Goal: Task Accomplishment & Management: Manage account settings

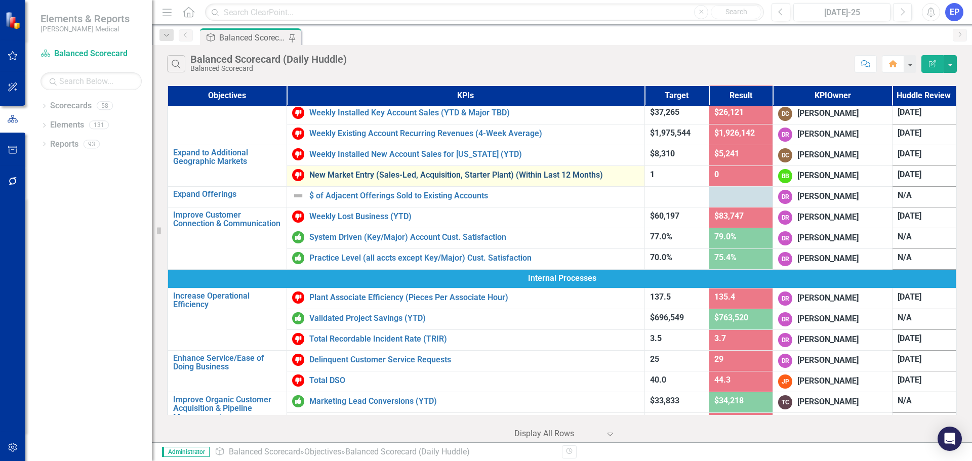
scroll to position [152, 0]
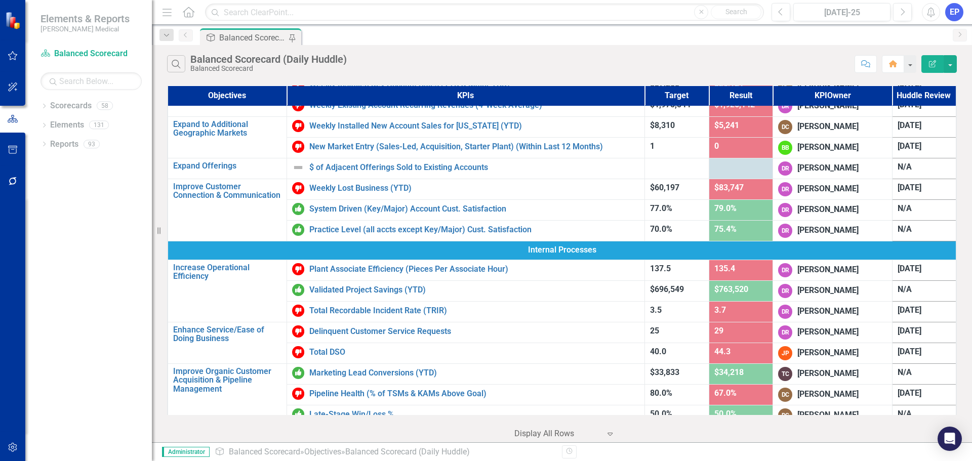
click at [106, 313] on div "Dropdown Scorecards 58 Dropdown Balanced Scorecard Revenue Growth Plan Balanced…" at bounding box center [88, 280] width 127 height 364
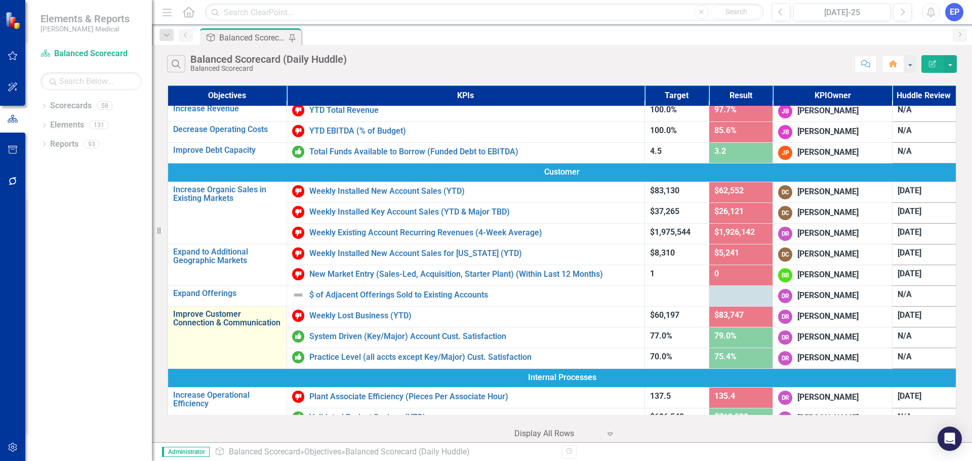
scroll to position [0, 0]
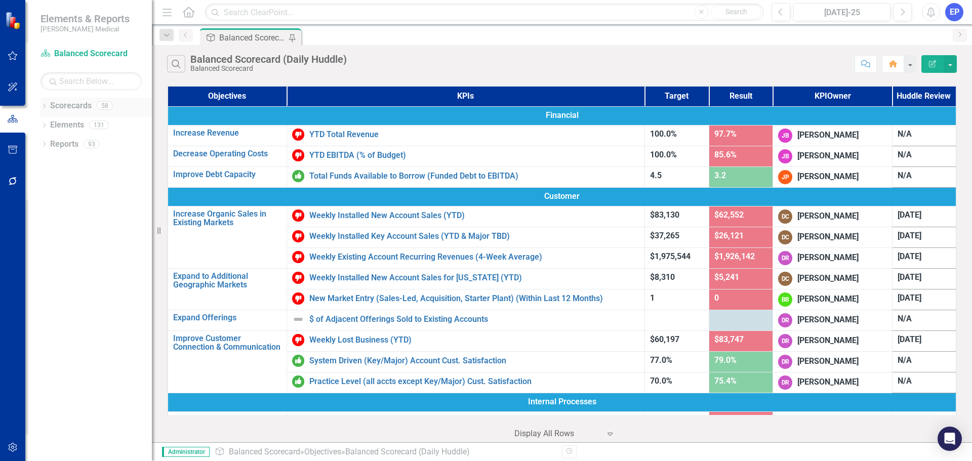
click at [44, 105] on icon "Dropdown" at bounding box center [44, 107] width 7 height 6
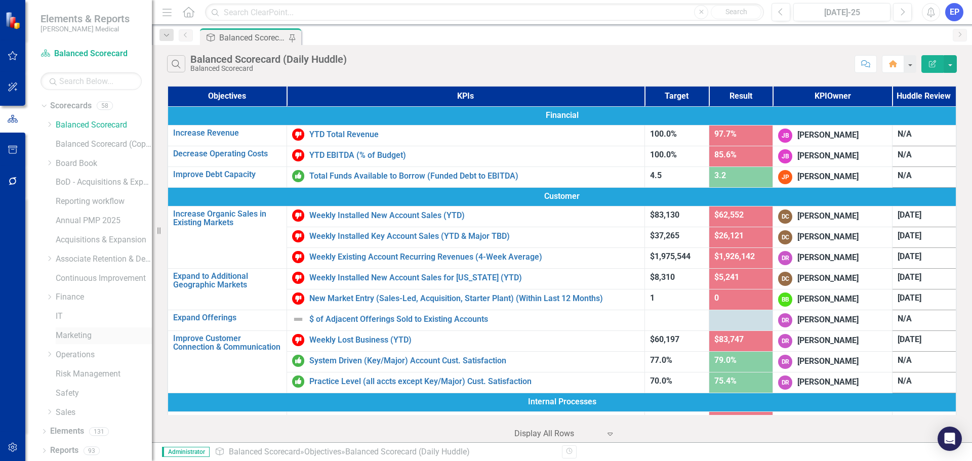
scroll to position [1, 0]
click at [50, 297] on icon at bounding box center [50, 296] width 3 height 5
click at [73, 314] on link "Customer Payment" at bounding box center [109, 316] width 86 height 12
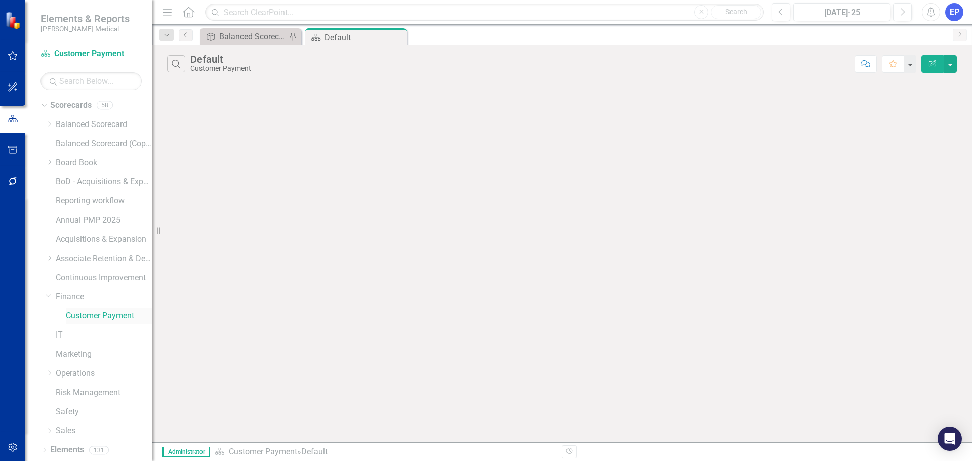
scroll to position [20, 0]
click at [56, 429] on link "Elements" at bounding box center [67, 431] width 34 height 12
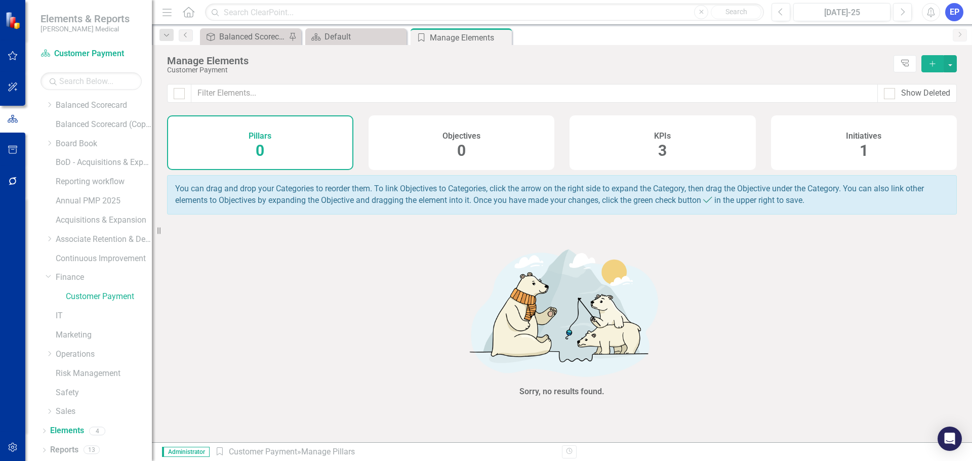
click at [643, 147] on div "KPIs 3" at bounding box center [663, 142] width 186 height 55
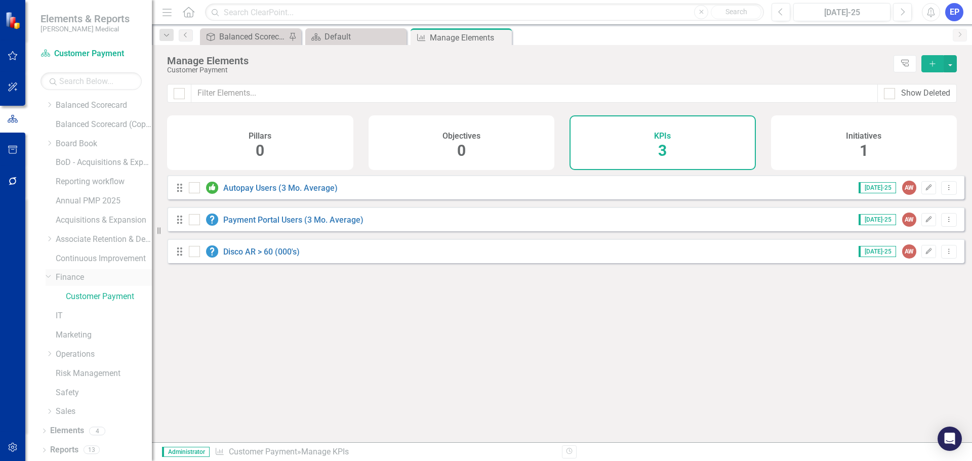
click at [65, 279] on link "Finance" at bounding box center [104, 278] width 96 height 12
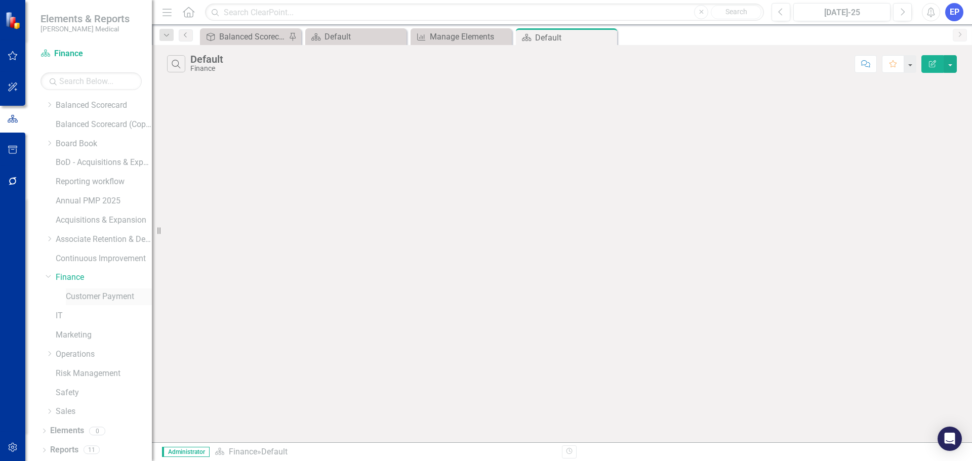
click at [89, 299] on link "Customer Payment" at bounding box center [109, 297] width 86 height 12
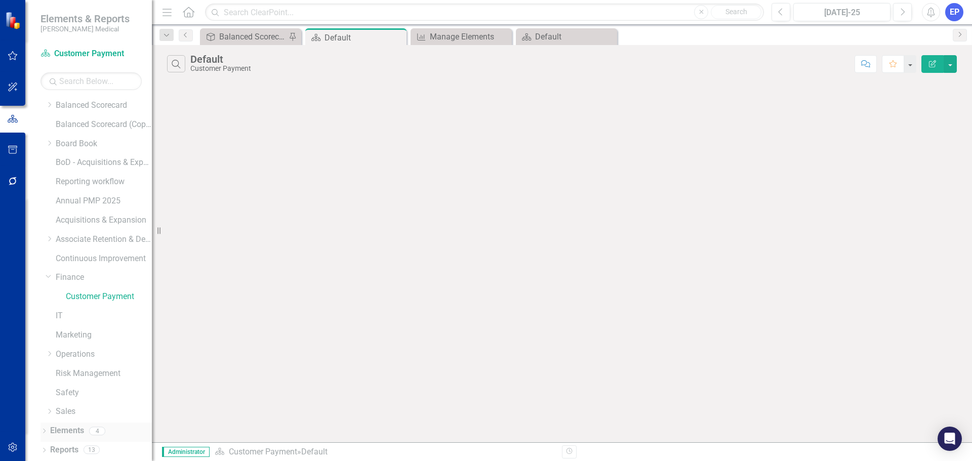
click at [64, 430] on link "Elements" at bounding box center [67, 431] width 34 height 12
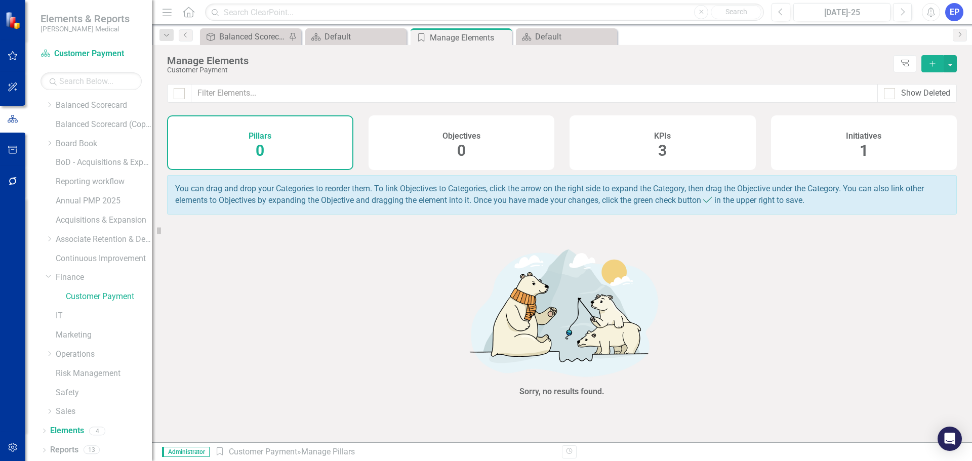
click at [681, 136] on div "KPIs 3" at bounding box center [663, 142] width 186 height 55
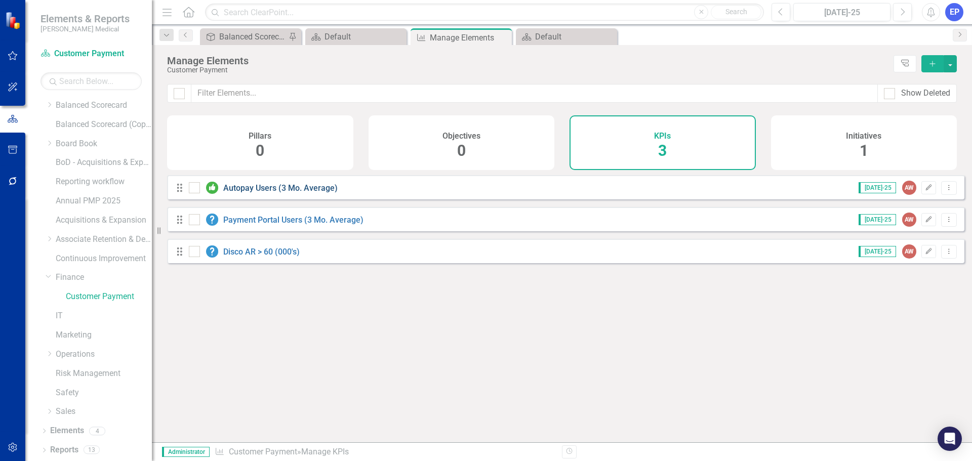
click at [255, 193] on link "Autopay Users (3 Mo. Average)" at bounding box center [280, 188] width 114 height 10
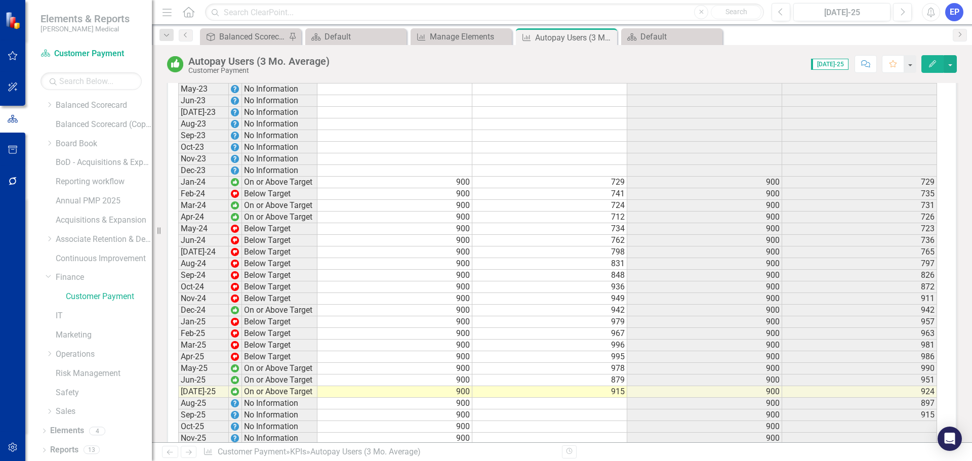
scroll to position [884, 0]
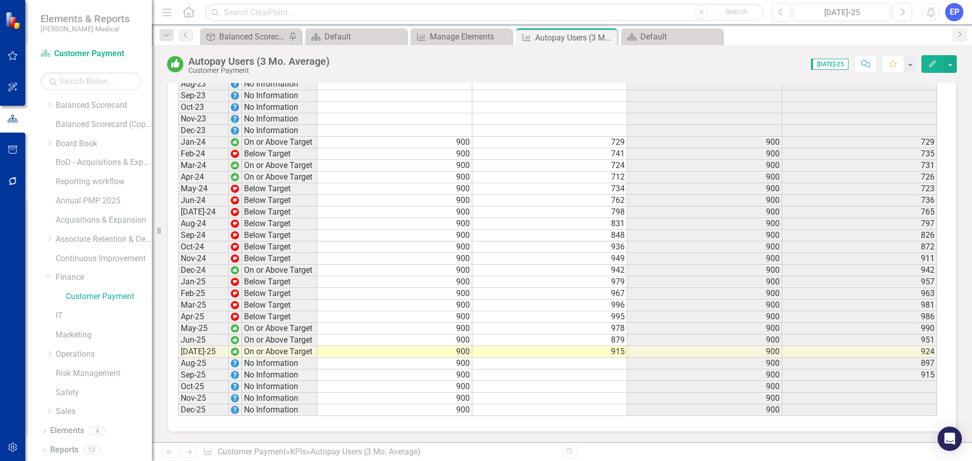
click at [522, 351] on td "915" at bounding box center [549, 352] width 155 height 12
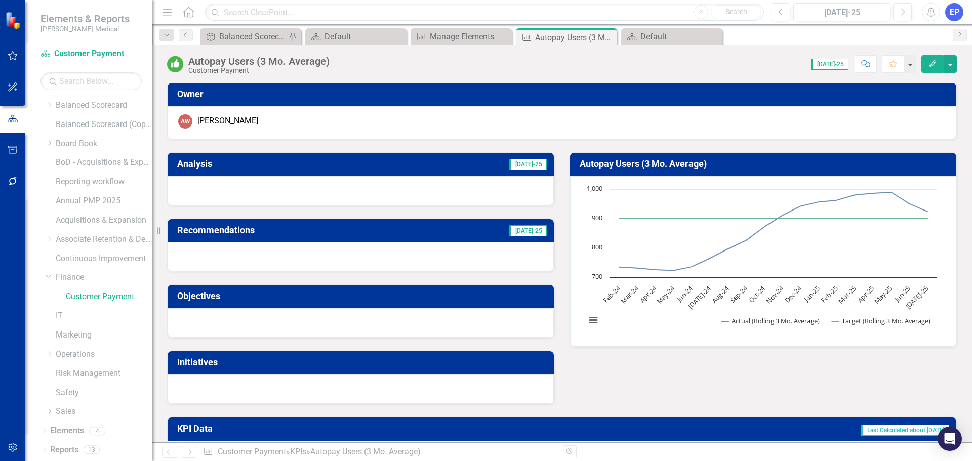
scroll to position [0, 0]
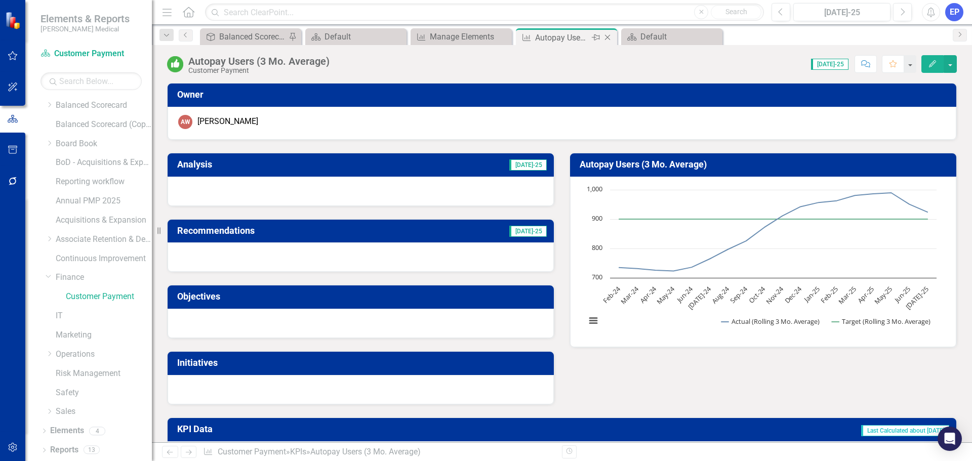
click at [609, 37] on icon "Close" at bounding box center [608, 37] width 10 height 8
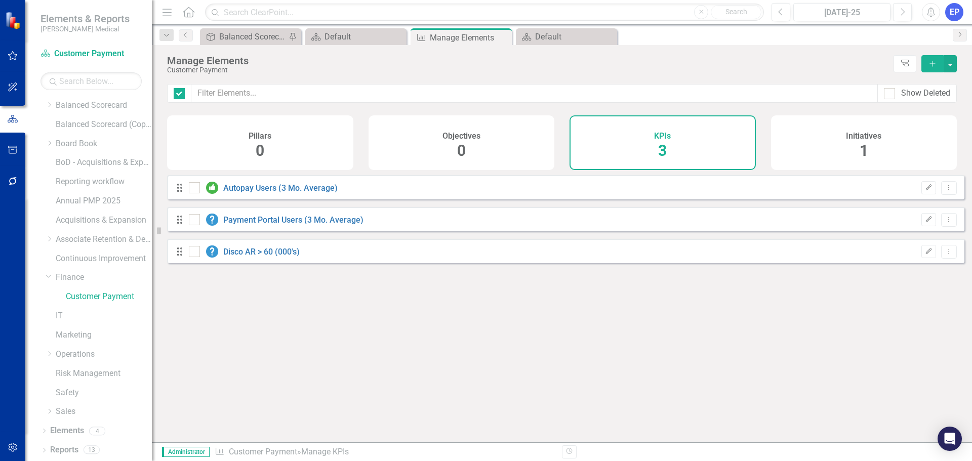
checkbox input "false"
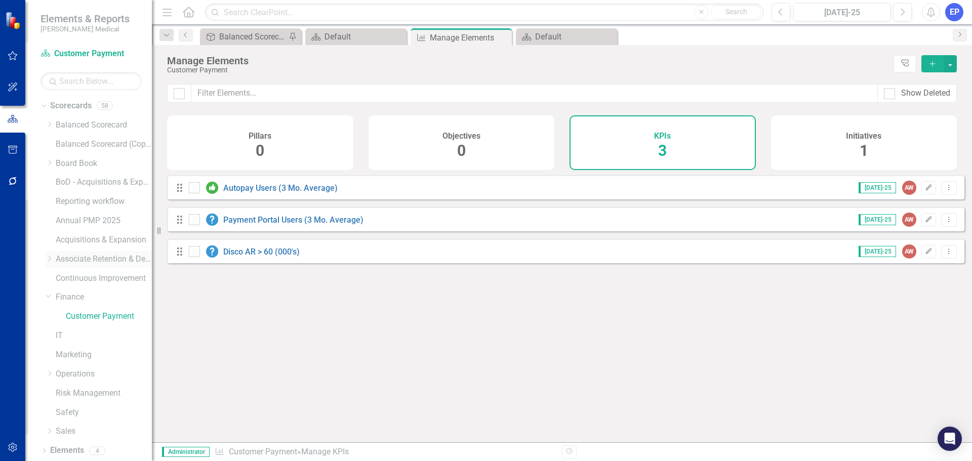
click at [49, 260] on icon "Dropdown" at bounding box center [50, 259] width 8 height 6
click at [61, 296] on icon "Dropdown" at bounding box center [60, 297] width 8 height 6
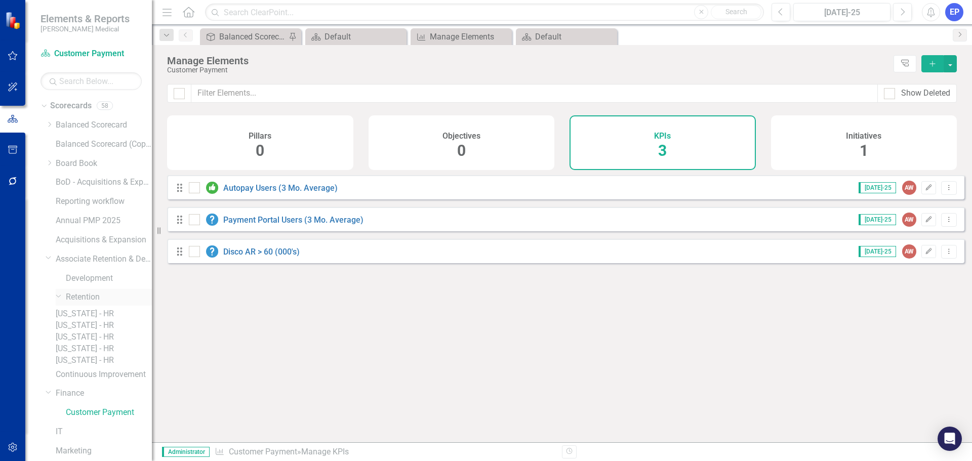
click at [81, 299] on link "Retention" at bounding box center [109, 298] width 86 height 12
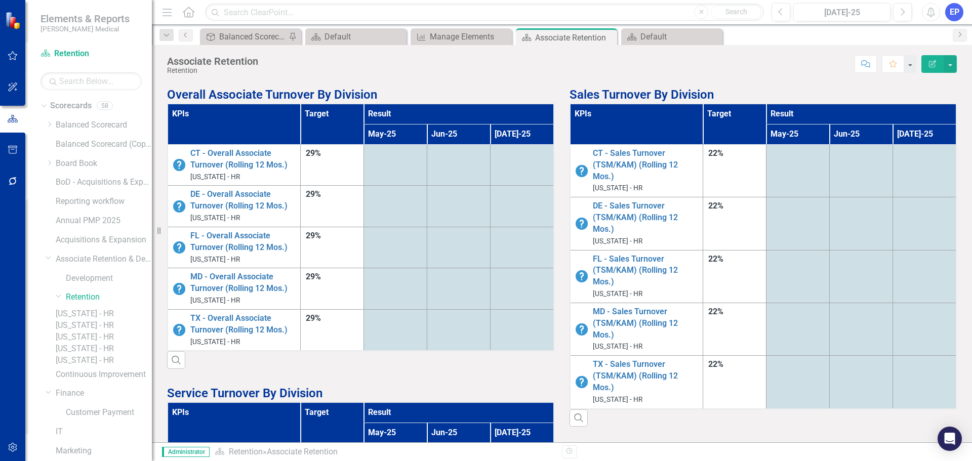
click at [90, 314] on link "[US_STATE] - HR" at bounding box center [104, 314] width 96 height 12
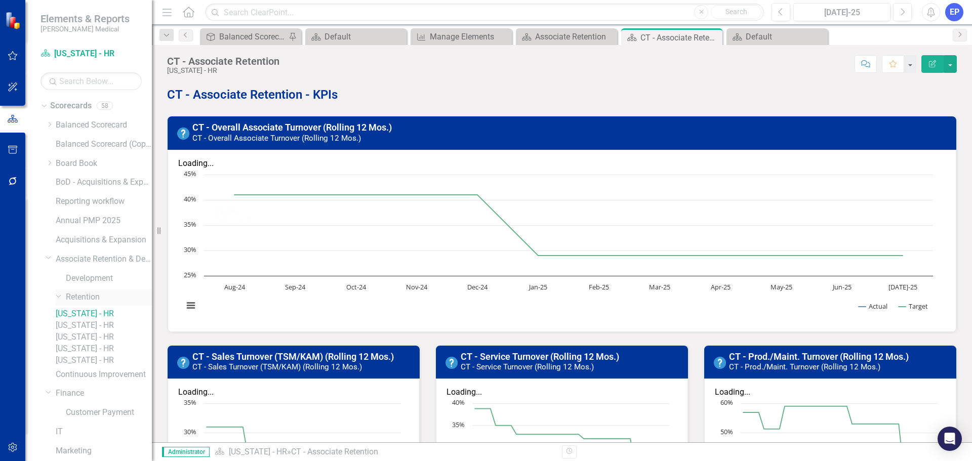
click at [58, 297] on icon "Dropdown" at bounding box center [59, 296] width 6 height 8
click at [81, 163] on link "Board Book" at bounding box center [104, 164] width 96 height 12
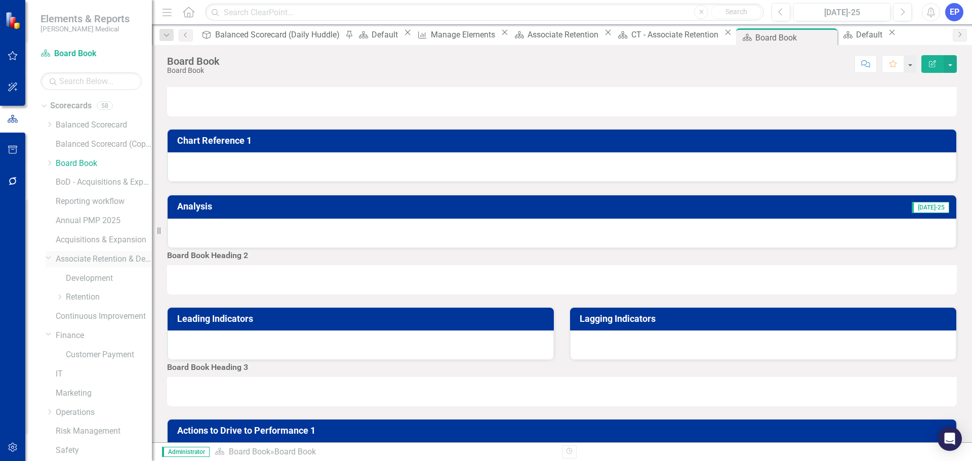
click at [48, 258] on icon "Dropdown" at bounding box center [49, 258] width 6 height 8
click at [46, 298] on icon "Dropdown" at bounding box center [49, 296] width 6 height 8
click at [240, 34] on div "Balanced Scorecard (Daily Huddle)" at bounding box center [278, 34] width 127 height 13
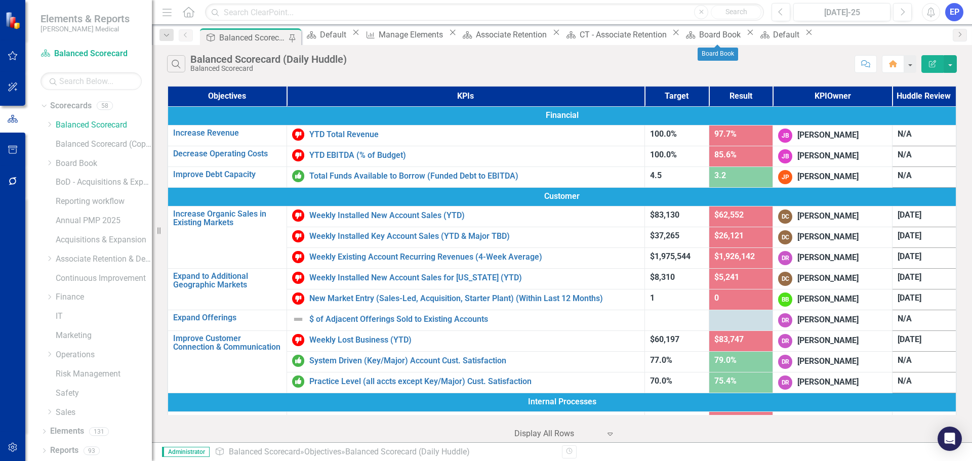
click at [754, 35] on icon "Close" at bounding box center [750, 32] width 10 height 8
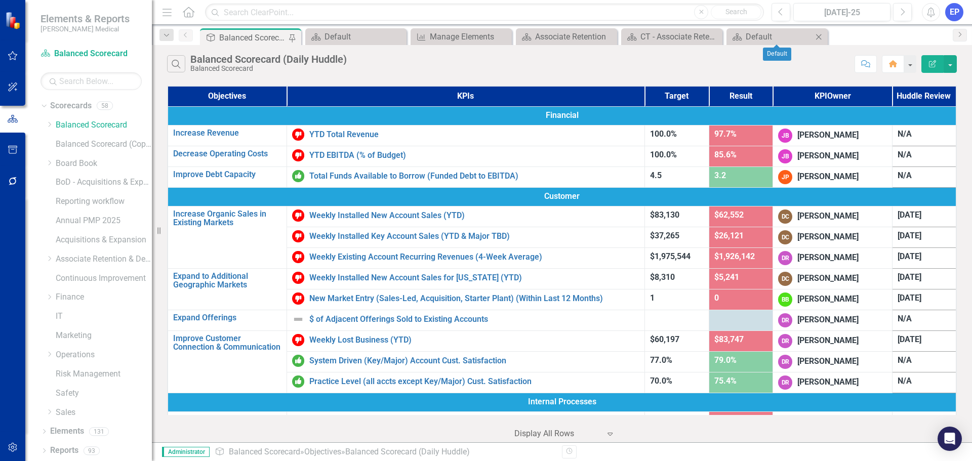
click at [819, 37] on icon at bounding box center [819, 37] width 6 height 6
click at [714, 37] on icon at bounding box center [714, 37] width 6 height 6
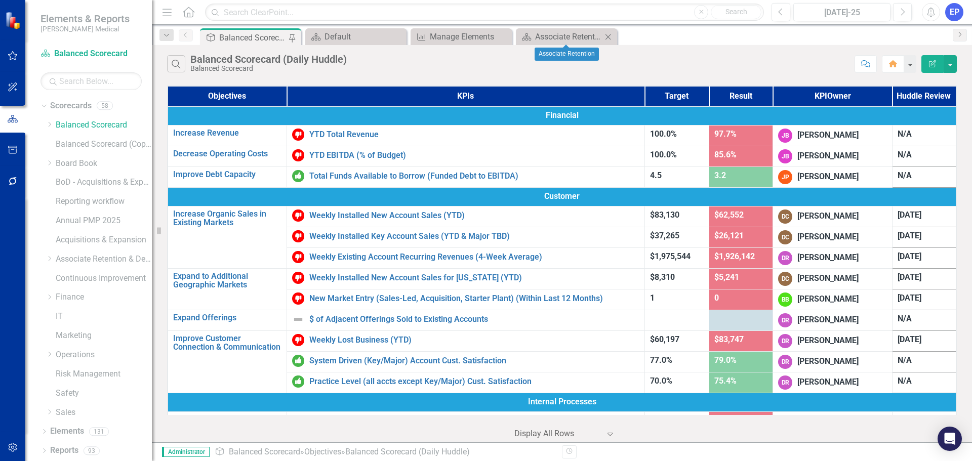
click at [611, 35] on icon "Close" at bounding box center [608, 37] width 10 height 8
click at [503, 37] on icon at bounding box center [503, 37] width 6 height 6
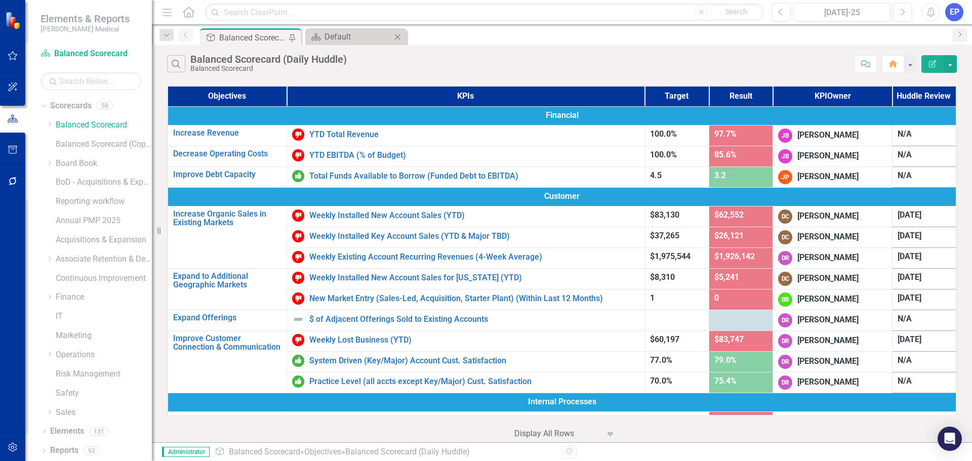
click at [400, 34] on icon "Close" at bounding box center [397, 37] width 10 height 8
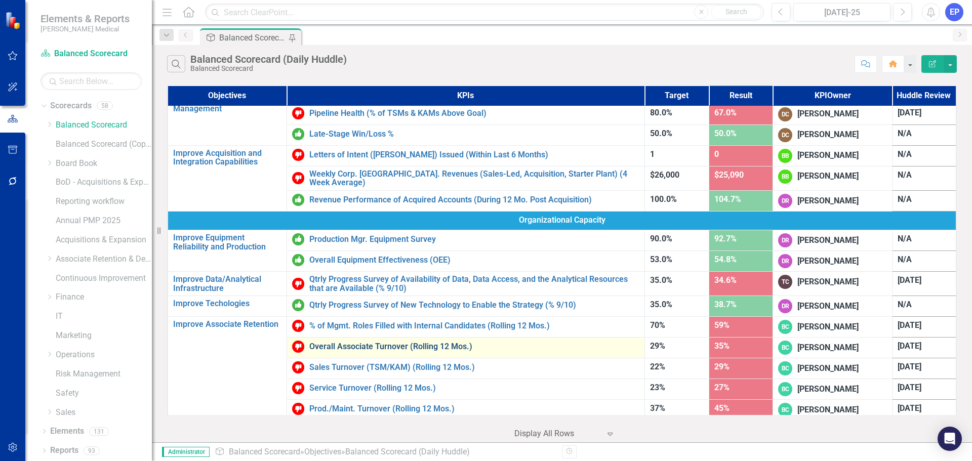
scroll to position [379, 0]
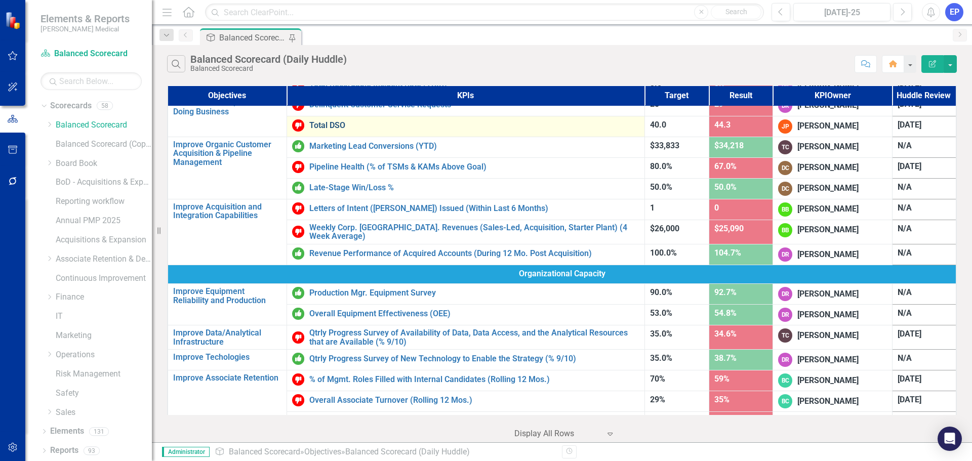
click at [327, 127] on link "Total DSO" at bounding box center [474, 125] width 330 height 9
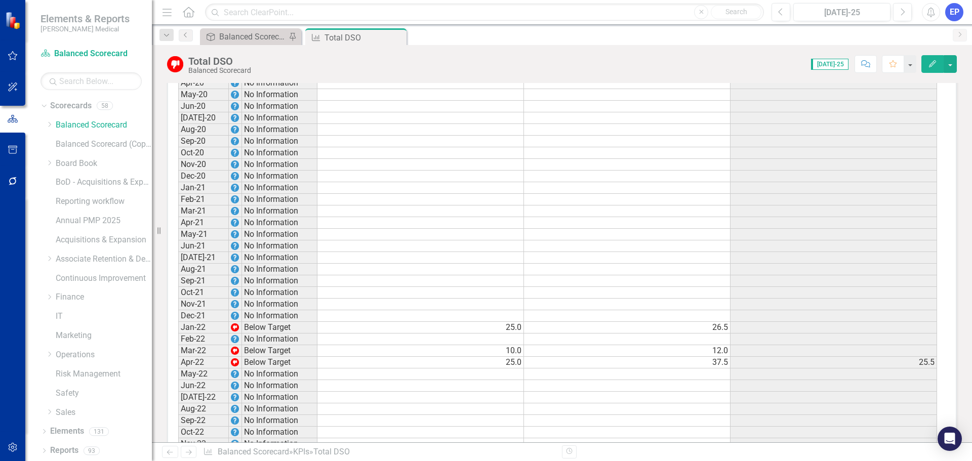
scroll to position [1462, 0]
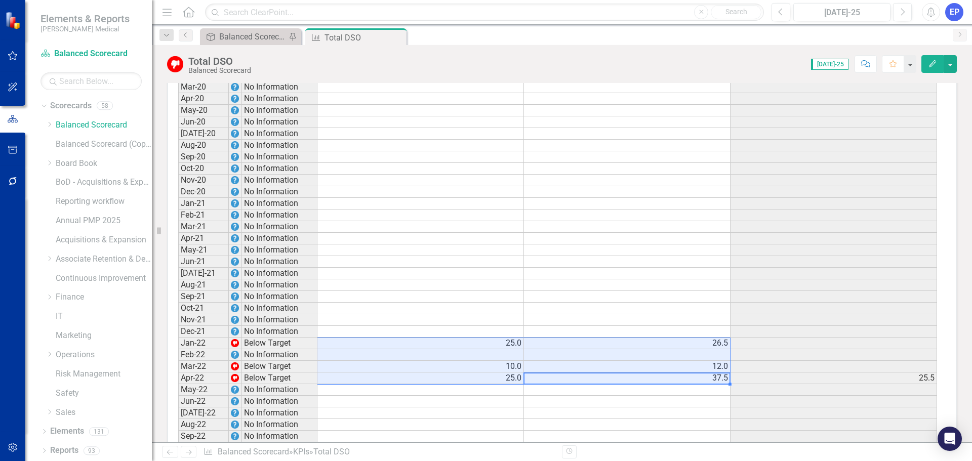
drag, startPoint x: 716, startPoint y: 254, endPoint x: 490, endPoint y: 220, distance: 227.9
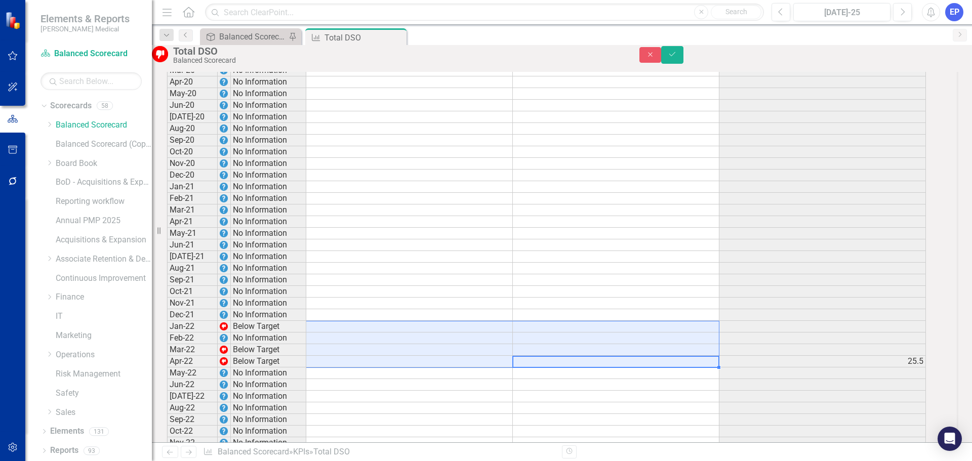
scroll to position [1463, 0]
click at [167, 271] on div "Period Status Target Actual Change from Previous Month Jan-20 No Information Fe…" at bounding box center [167, 453] width 0 height 851
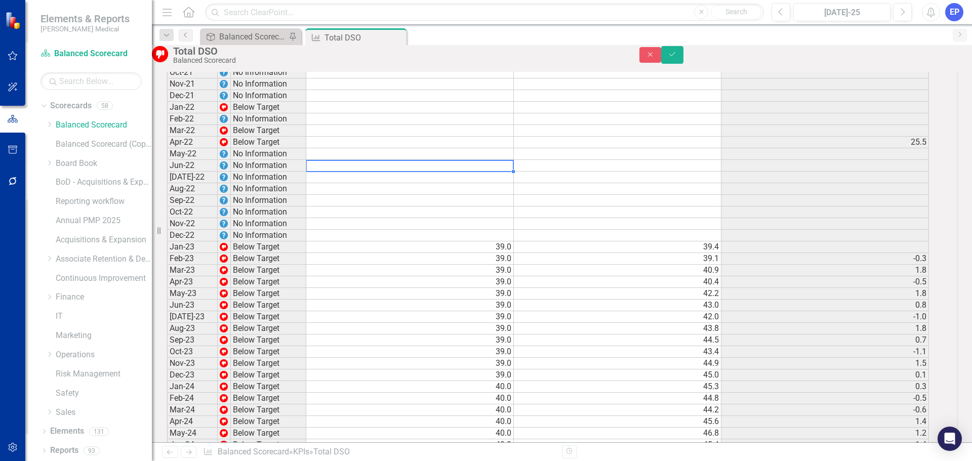
scroll to position [1817, 0]
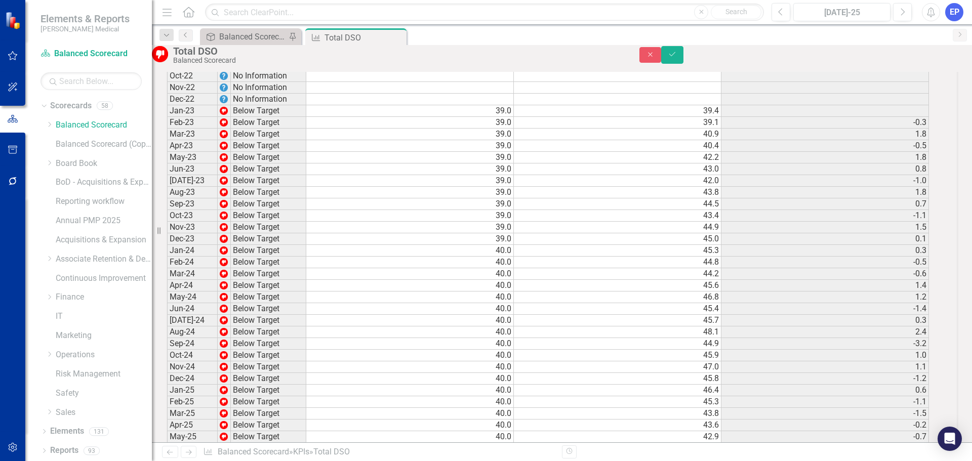
click at [671, 408] on td "43.8" at bounding box center [618, 414] width 208 height 12
click at [675, 373] on td "45.8" at bounding box center [618, 379] width 208 height 12
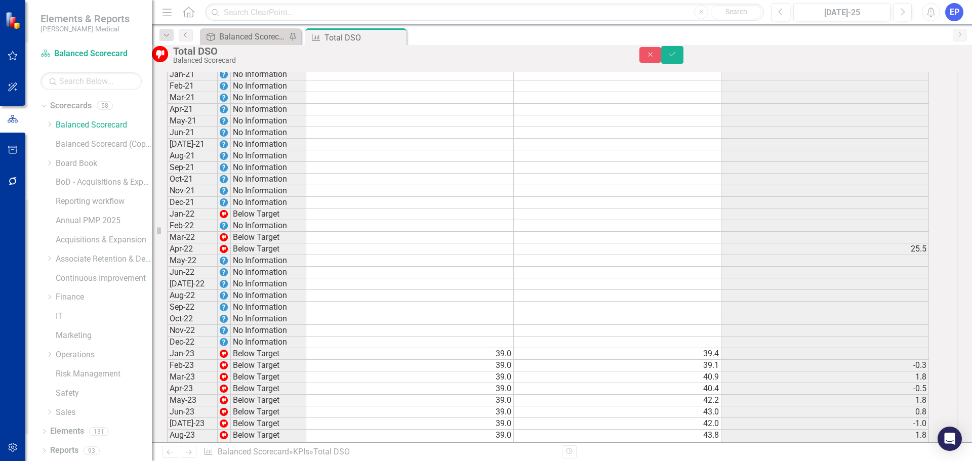
scroll to position [1514, 0]
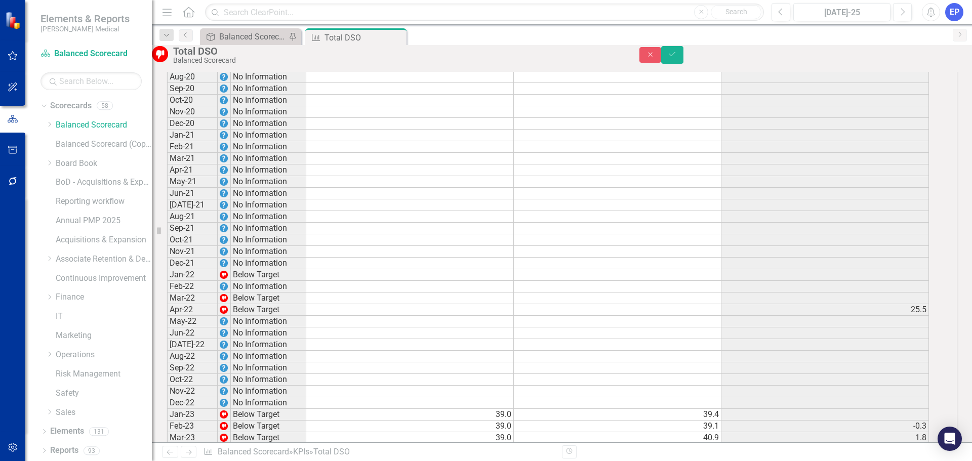
click at [597, 409] on td "39.4" at bounding box center [618, 415] width 208 height 12
type textarea "42.3"
type textarea "41.4"
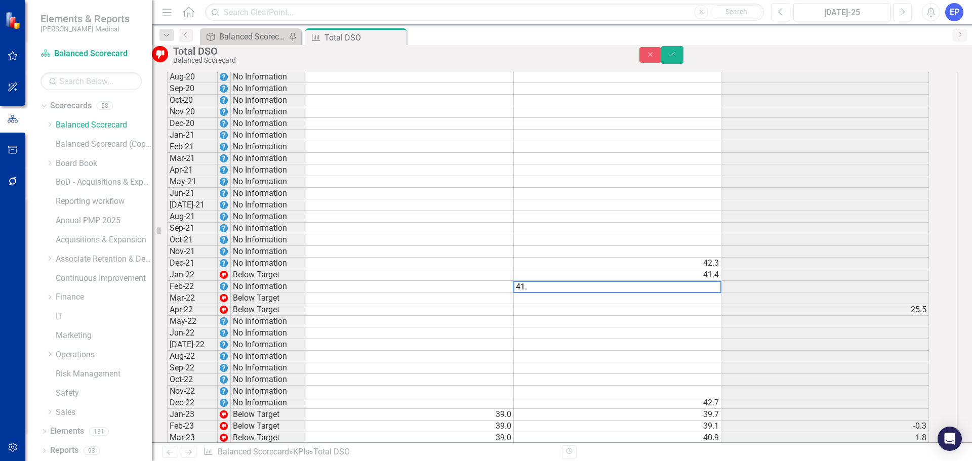
type textarea "41.2"
type textarea "41.4"
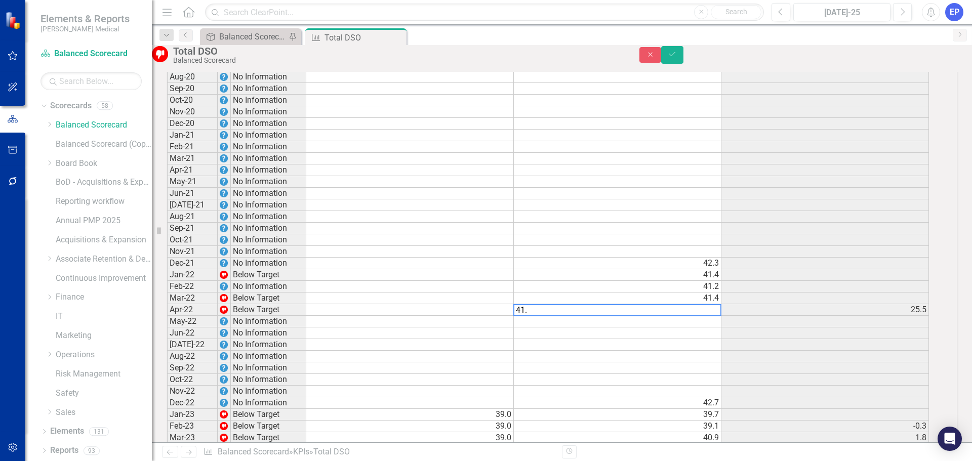
type textarea "41.5"
type textarea "39.8"
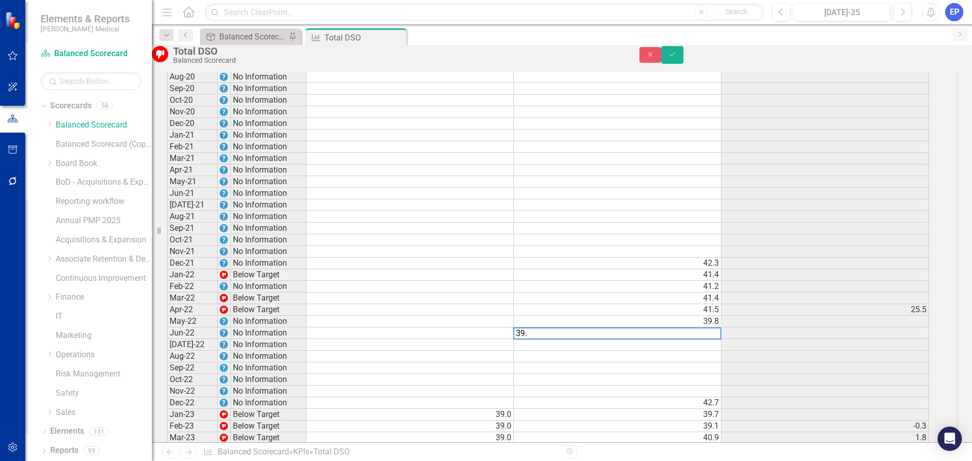
type textarea "39.9"
type textarea "41.4"
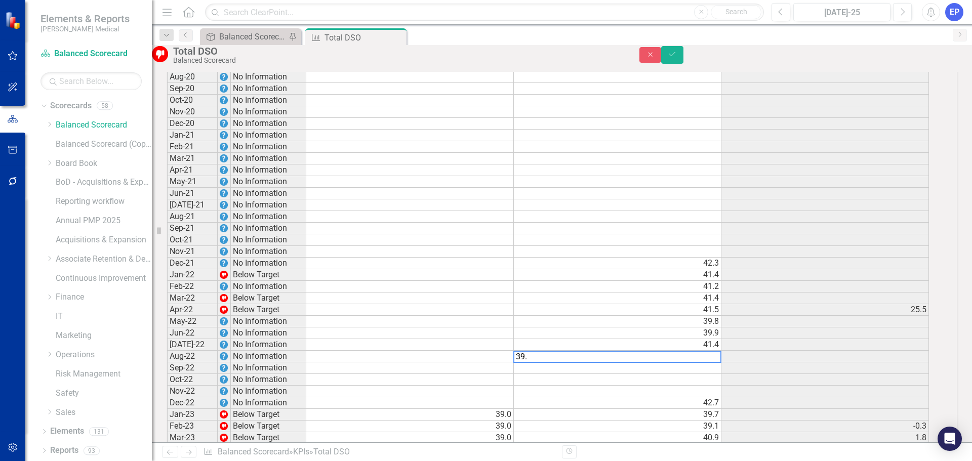
type textarea "39.9"
type textarea "41.4"
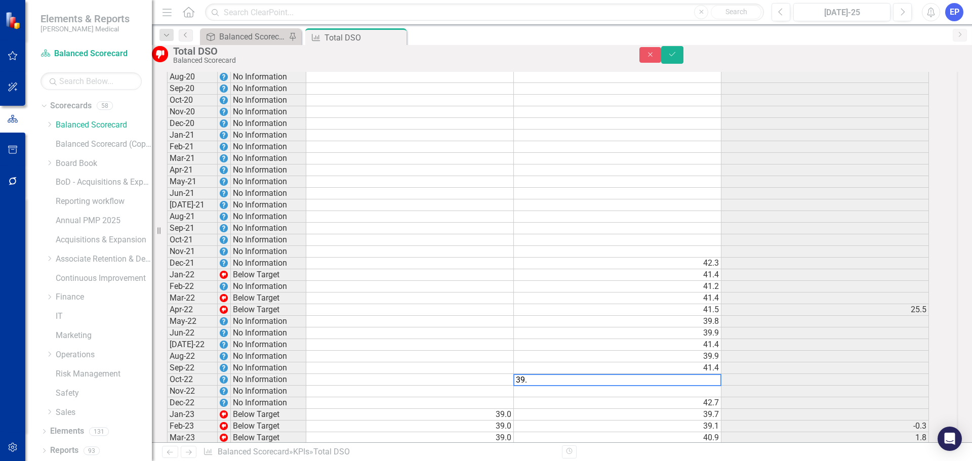
type textarea "39.6"
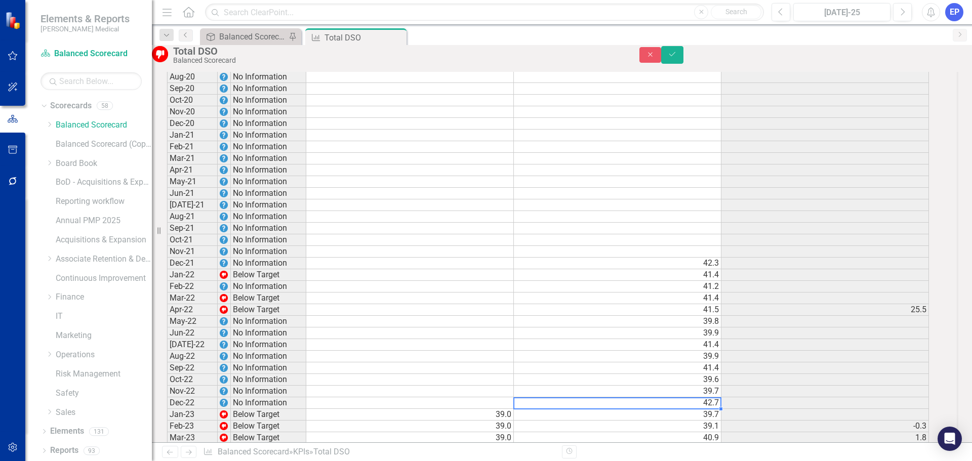
click at [584, 409] on td "39.7" at bounding box center [618, 415] width 208 height 12
click at [616, 246] on td at bounding box center [618, 252] width 208 height 12
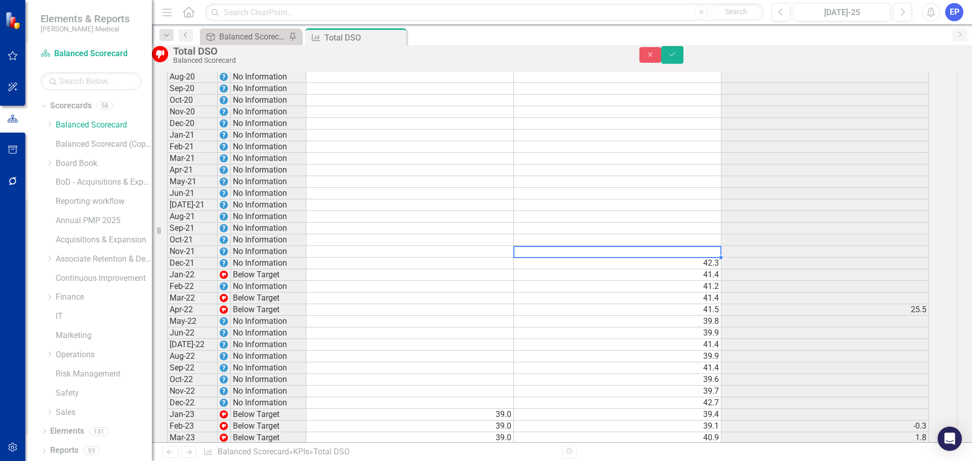
click at [643, 246] on td at bounding box center [618, 252] width 208 height 12
type textarea "39.2"
type textarea "425."
type textarea "42.5"
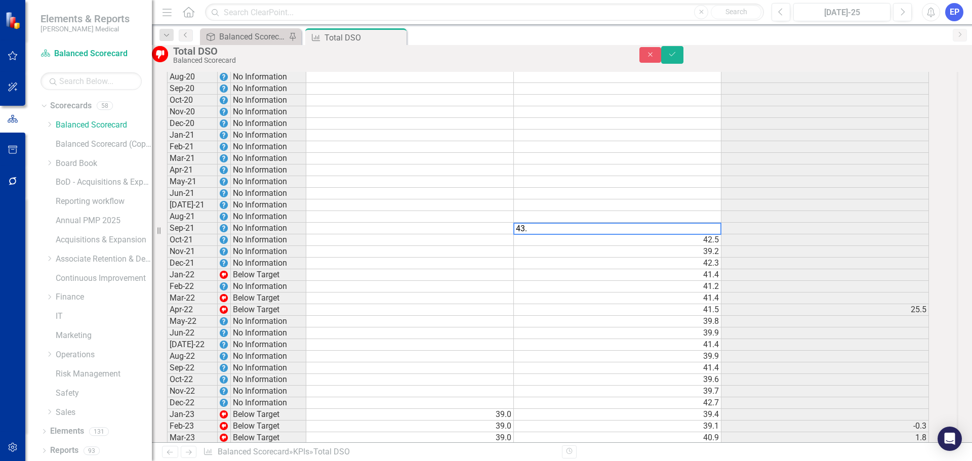
type textarea "43.8"
type textarea "42.4"
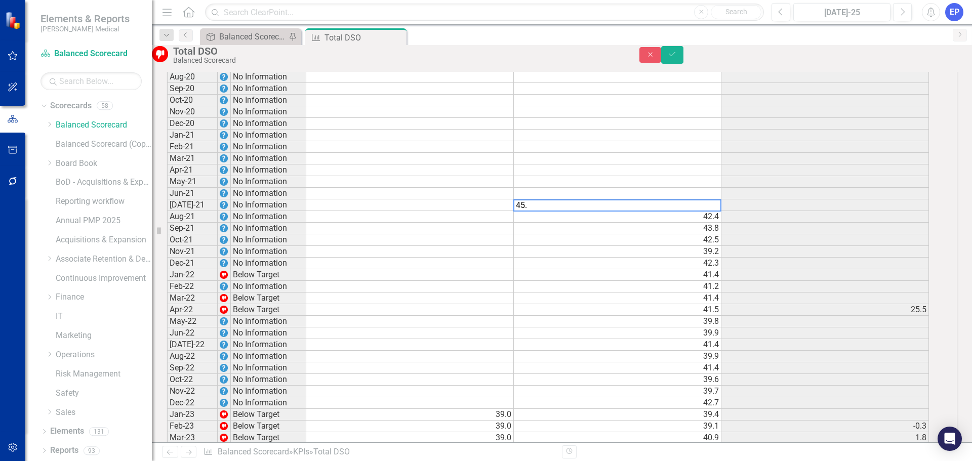
type textarea "45.7"
type textarea "44.4"
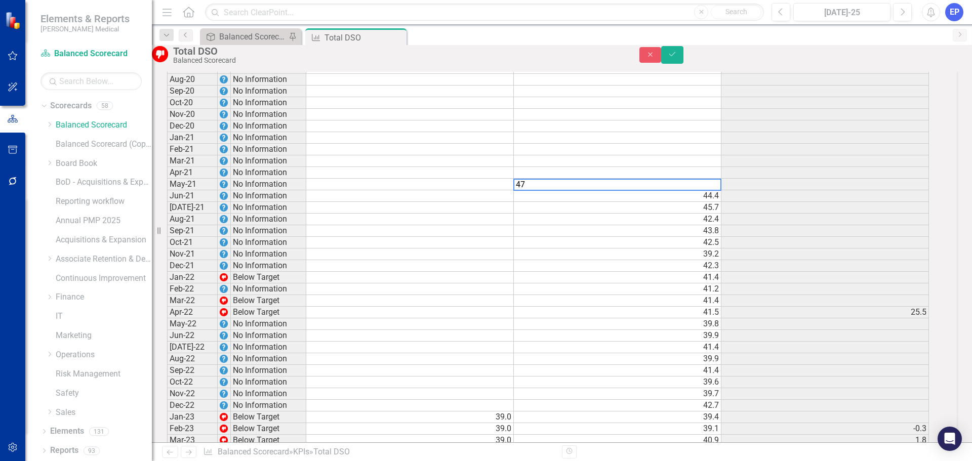
scroll to position [1499, 0]
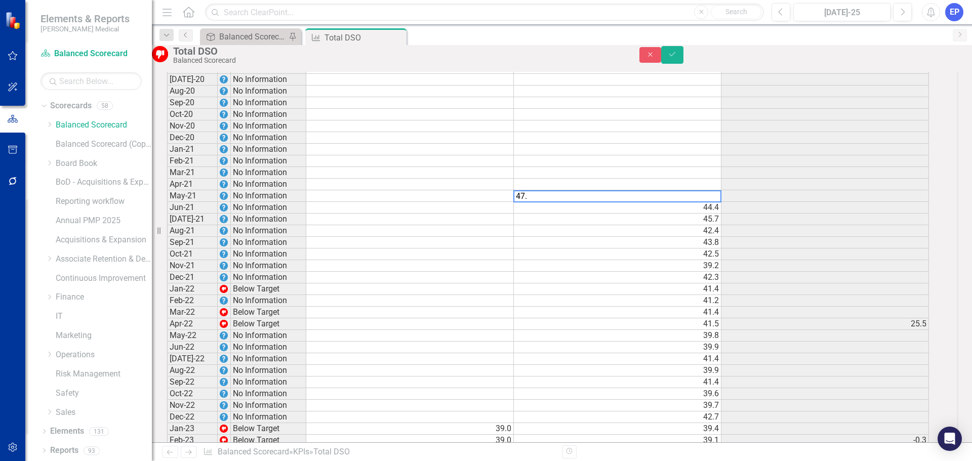
type textarea "47.1"
type textarea "48.9"
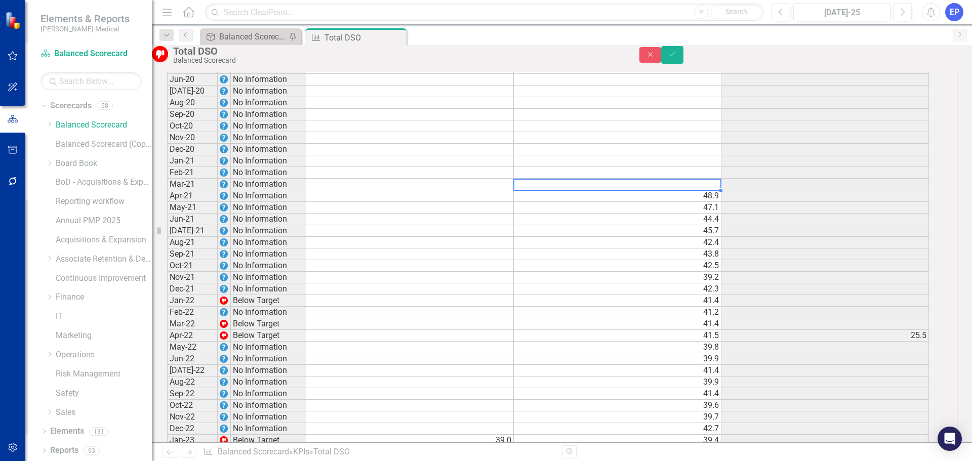
scroll to position [1476, 0]
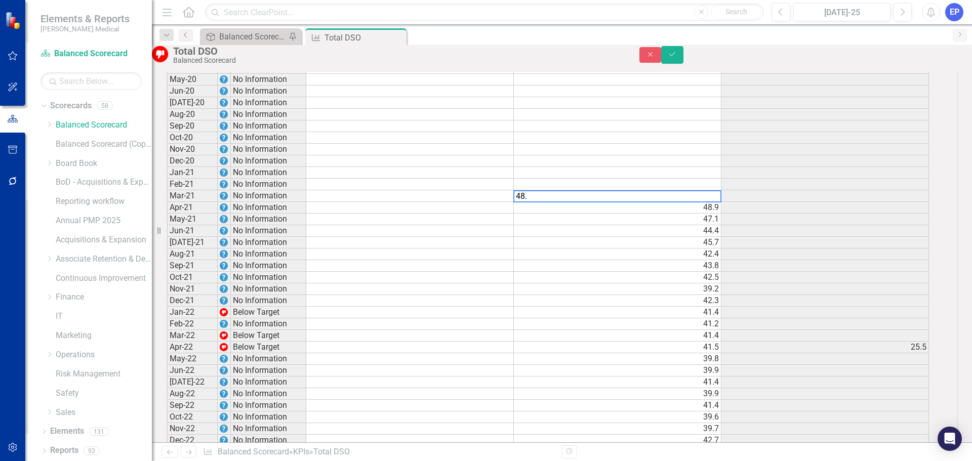
type textarea "48.6"
type textarea "53.1"
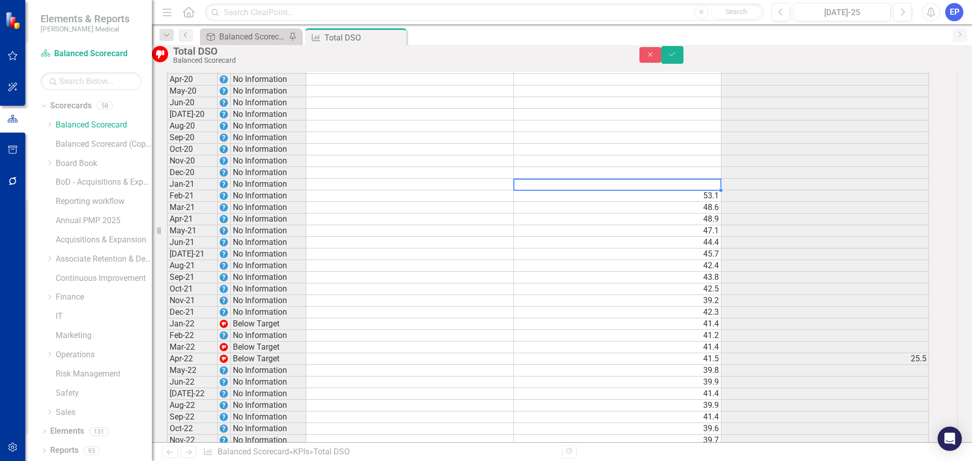
scroll to position [1453, 0]
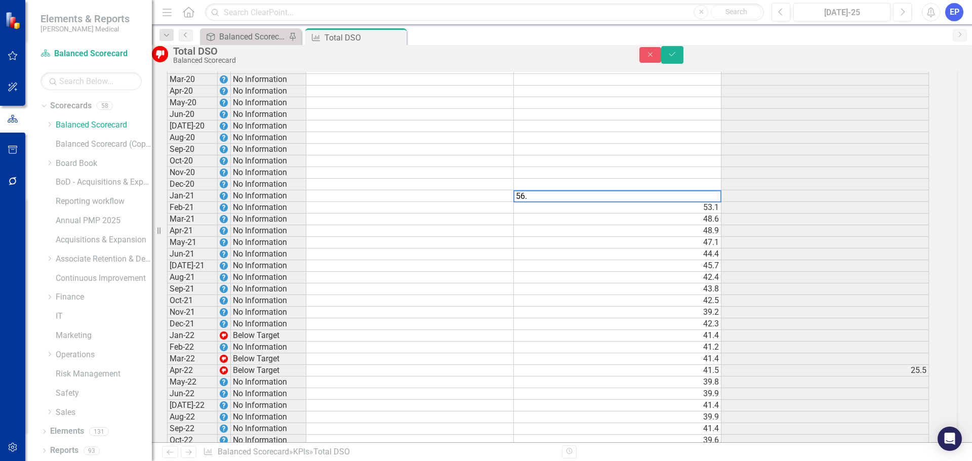
type textarea "56.9"
type textarea "58.7"
click at [684, 54] on button "Save" at bounding box center [672, 55] width 22 height 18
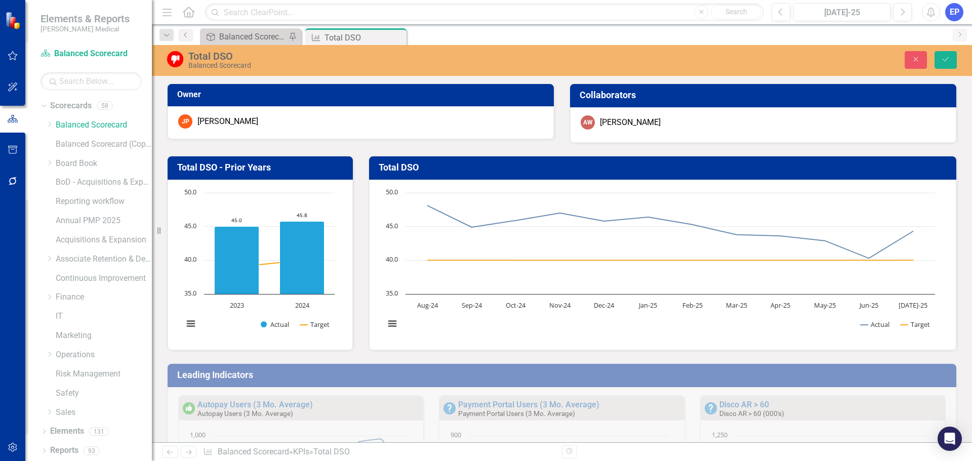
scroll to position [1215, 0]
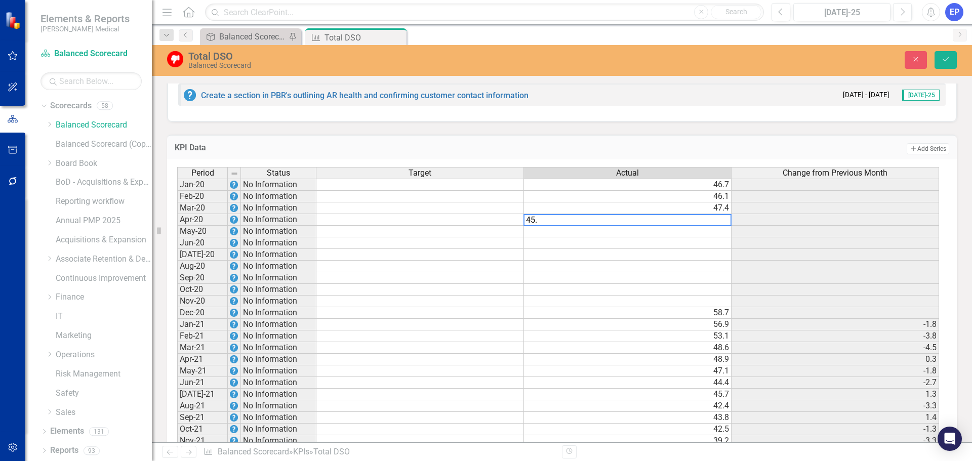
type textarea "45.5"
type textarea "45"
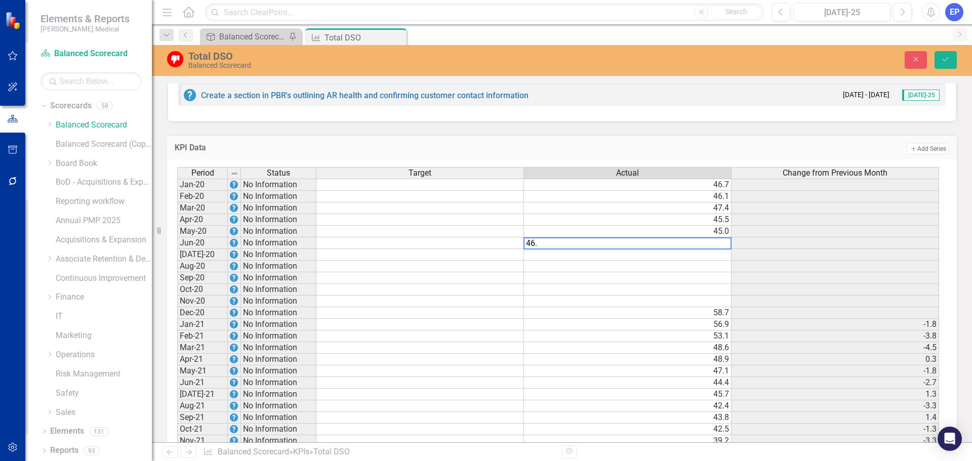
type textarea "46.7"
type textarea "51.4"
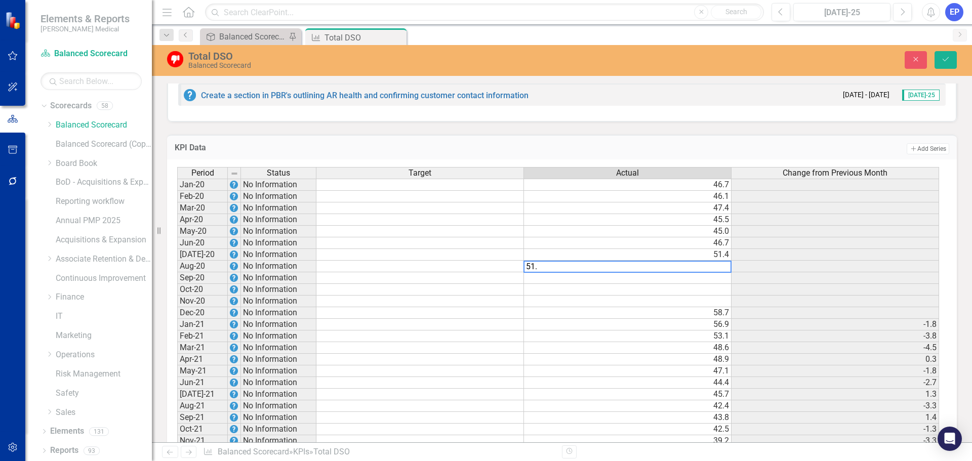
type textarea "51.2"
type textarea "51.4"
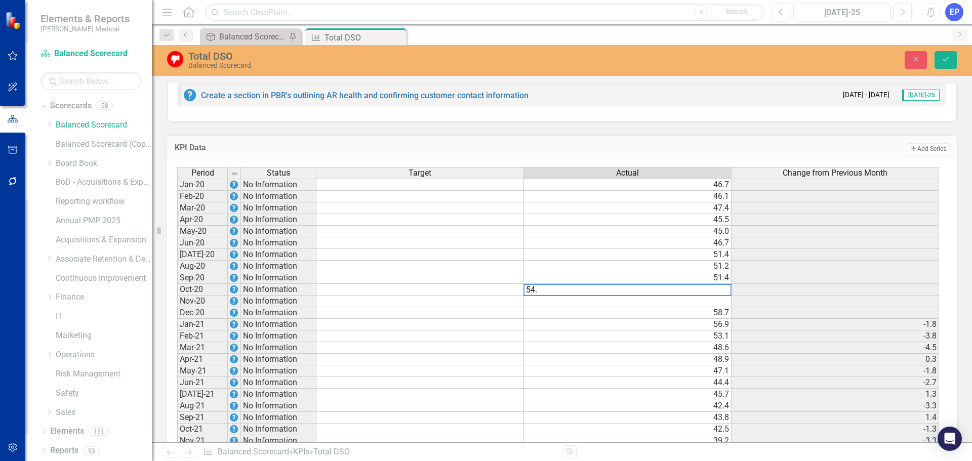
type textarea "54.2"
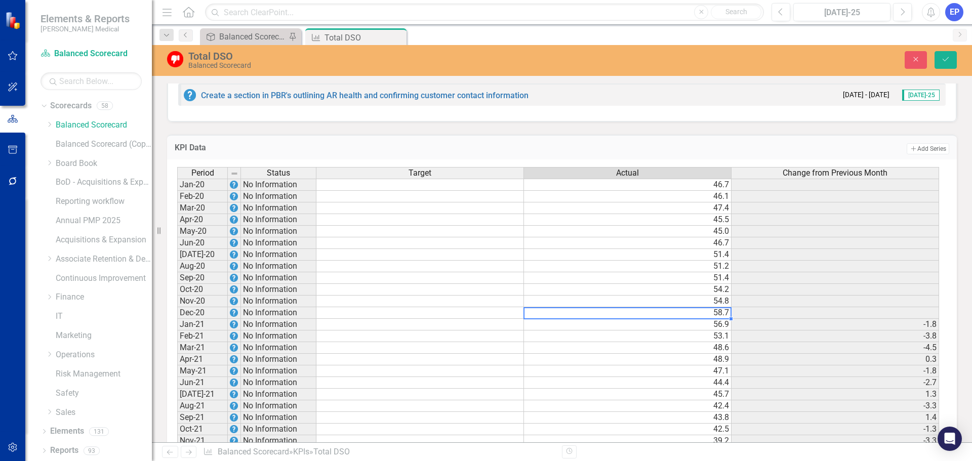
type textarea "58.7"
click at [944, 57] on icon "Save" at bounding box center [945, 59] width 9 height 7
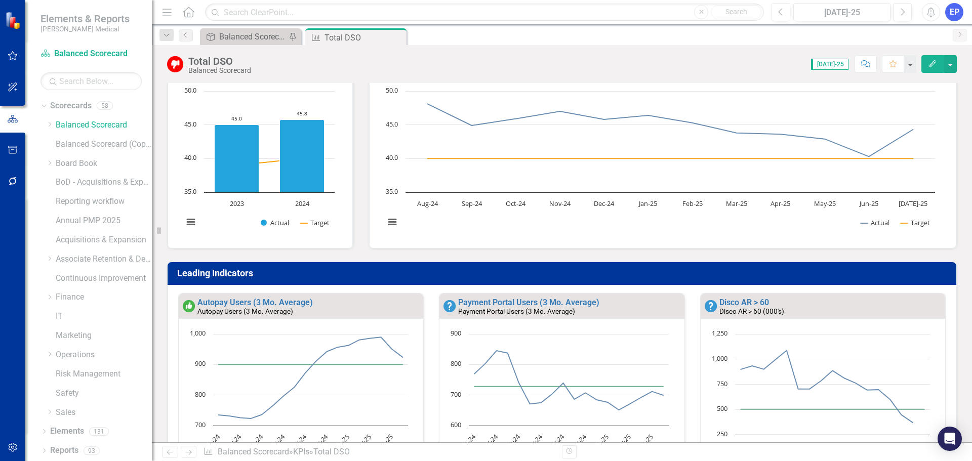
scroll to position [0, 0]
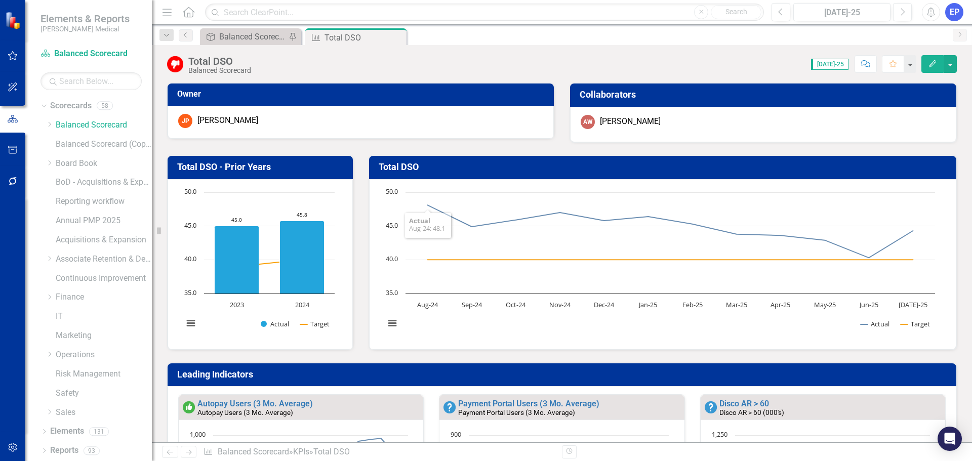
click at [248, 169] on h3 "Total DSO - Prior Years" at bounding box center [262, 167] width 170 height 10
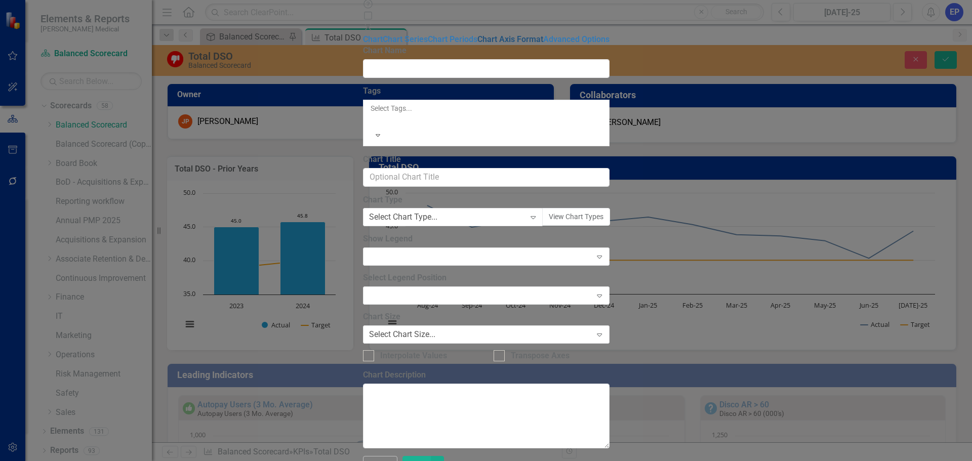
click at [478, 44] on link "Chart Axis Format" at bounding box center [511, 39] width 66 height 10
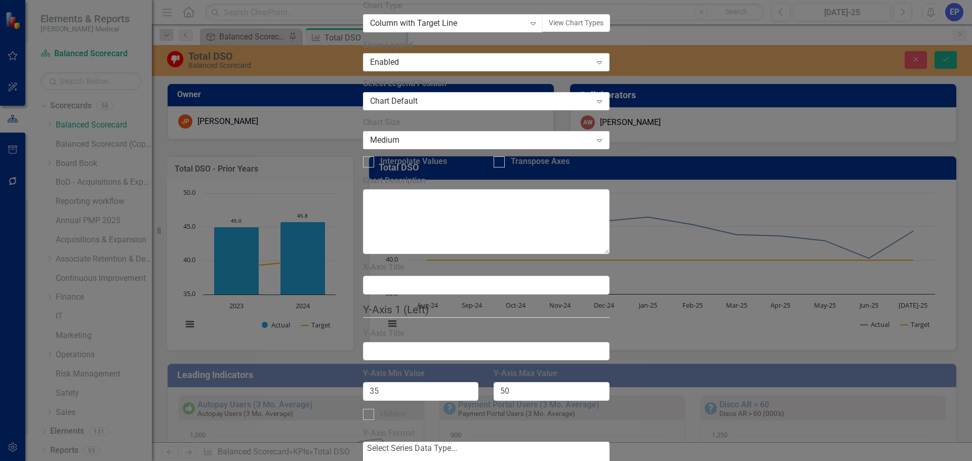
type input "35"
type input "50"
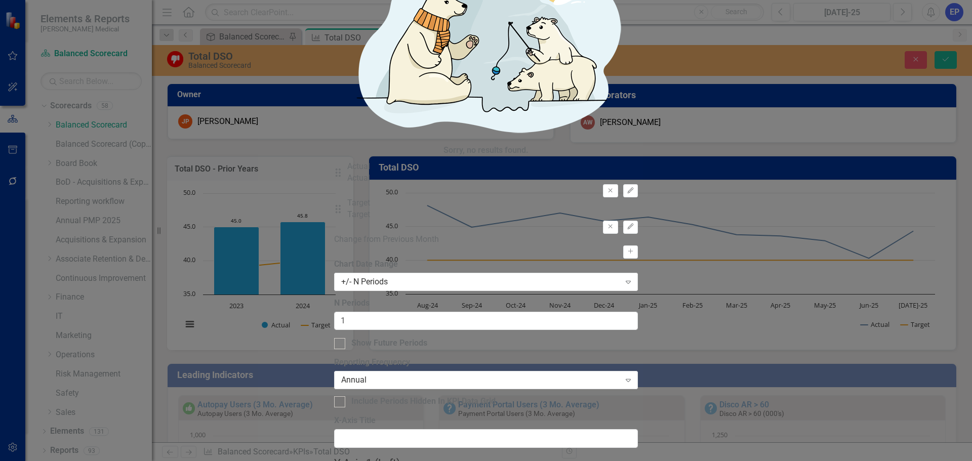
drag, startPoint x: 384, startPoint y: 96, endPoint x: 347, endPoint y: 94, distance: 37.1
click at [347, 94] on div "Chart Chart Series Chart Periods Chart Axis Format Advanced Options From this p…" at bounding box center [486, 245] width 304 height 1509
type input "5"
click at [402, 375] on div "Annual" at bounding box center [480, 381] width 279 height 12
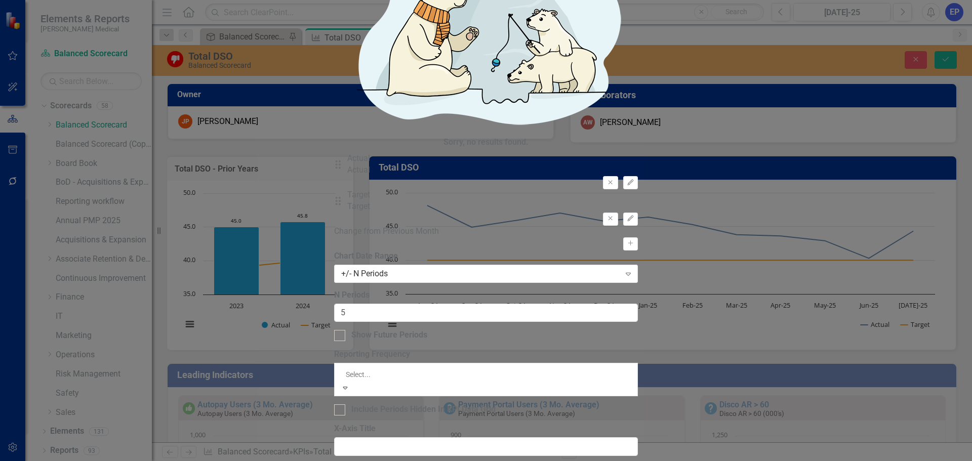
scroll to position [14, 0]
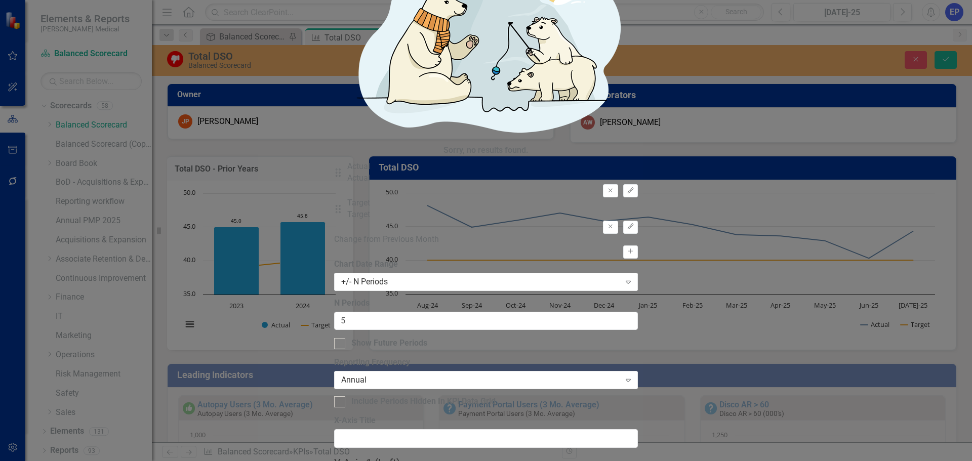
drag, startPoint x: 585, startPoint y: 157, endPoint x: 505, endPoint y: 154, distance: 79.6
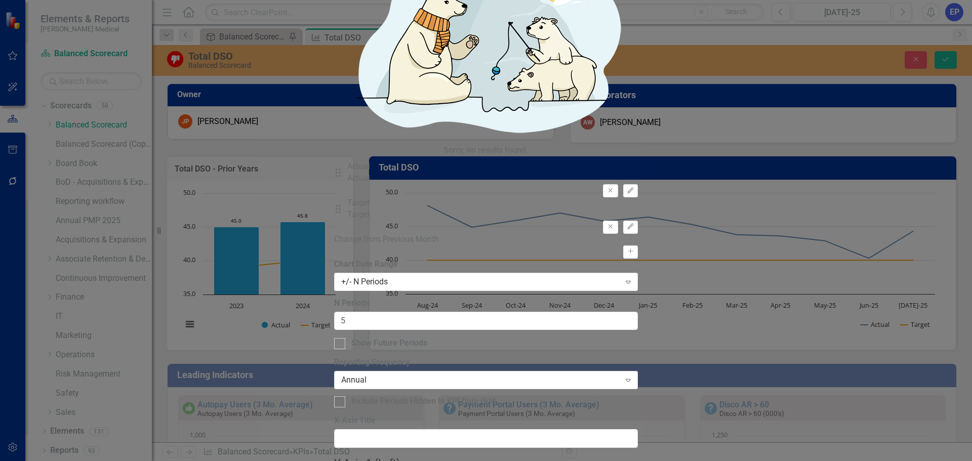
type input "60"
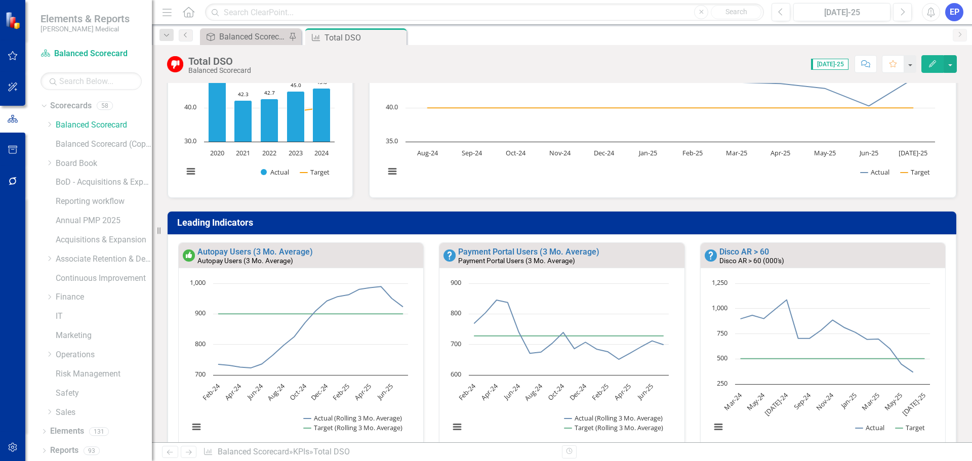
scroll to position [0, 0]
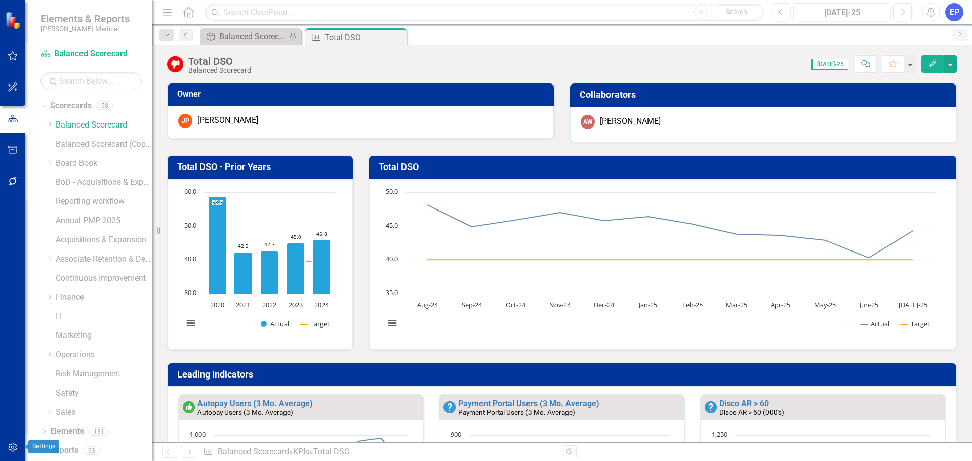
click at [10, 445] on icon "button" at bounding box center [12, 447] width 9 height 9
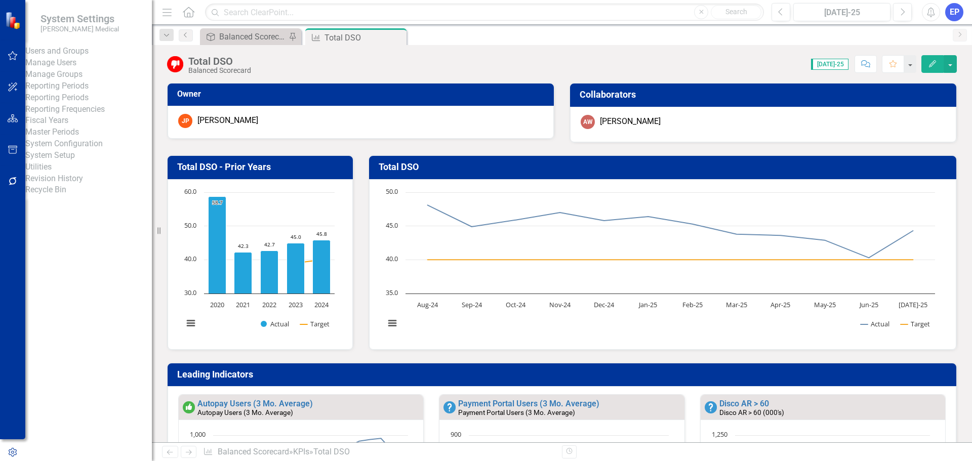
click at [95, 104] on link "Reporting Periods" at bounding box center [88, 98] width 127 height 12
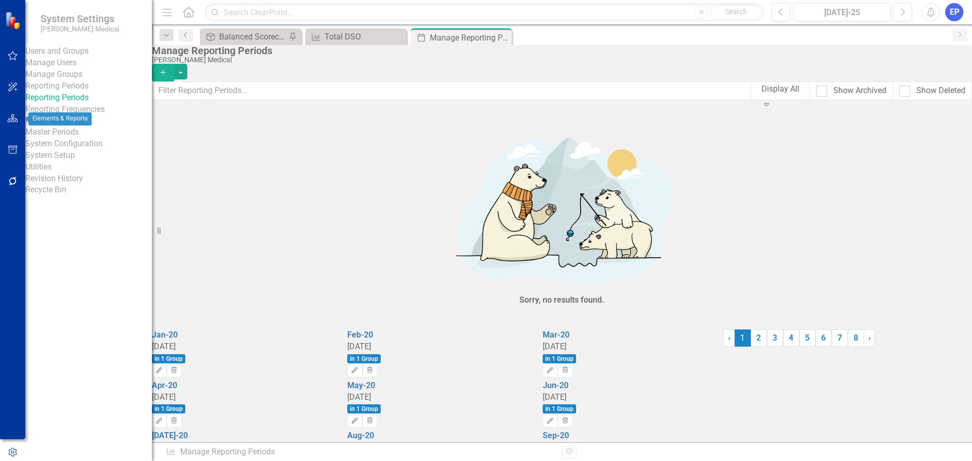
click at [8, 115] on icon "button" at bounding box center [13, 118] width 11 height 8
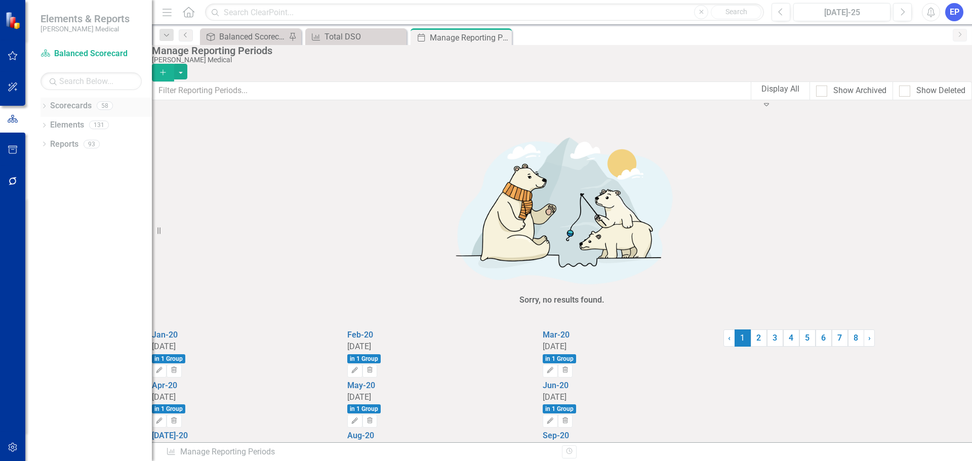
click at [47, 109] on icon "Dropdown" at bounding box center [44, 107] width 7 height 6
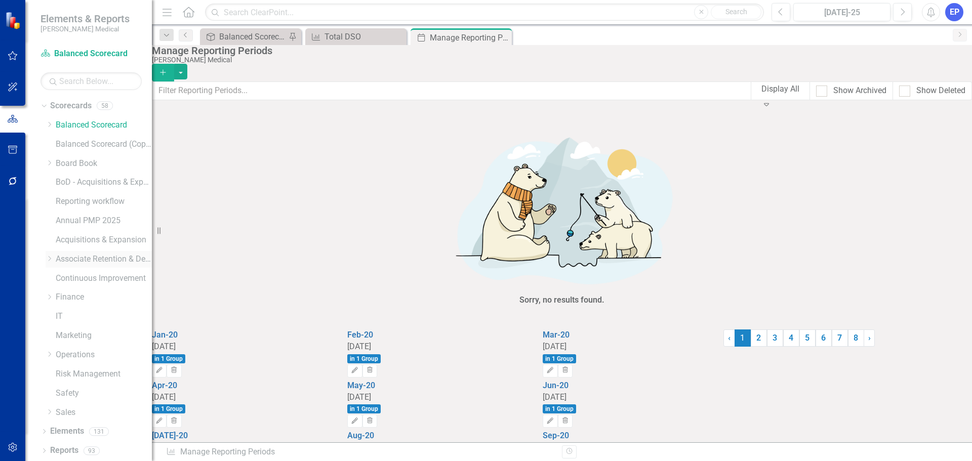
click at [48, 261] on icon "Dropdown" at bounding box center [50, 259] width 8 height 6
click at [58, 295] on icon "Dropdown" at bounding box center [60, 297] width 8 height 6
click at [94, 324] on div "[US_STATE] - HR" at bounding box center [114, 316] width 76 height 17
click at [99, 318] on link "[US_STATE] - HR" at bounding box center [114, 317] width 76 height 12
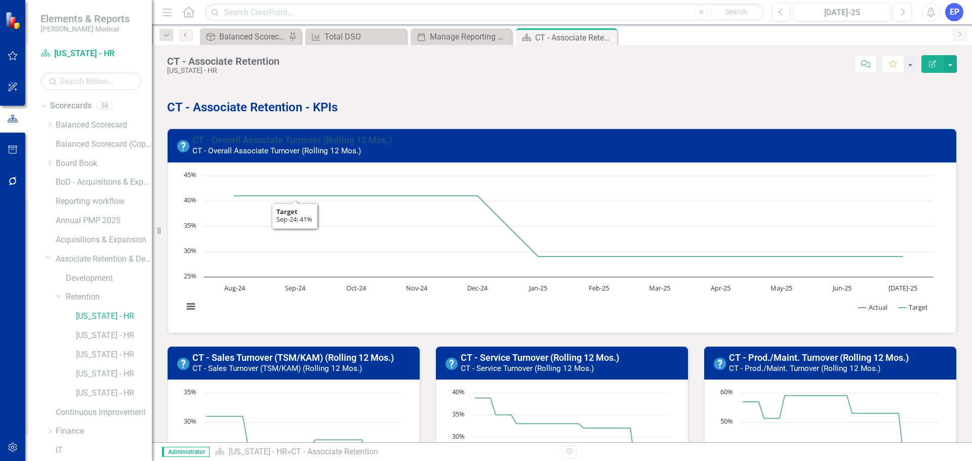
click at [268, 136] on link "CT - Overall Associate Turnover (Rolling 12 Mos.)" at bounding box center [292, 140] width 200 height 11
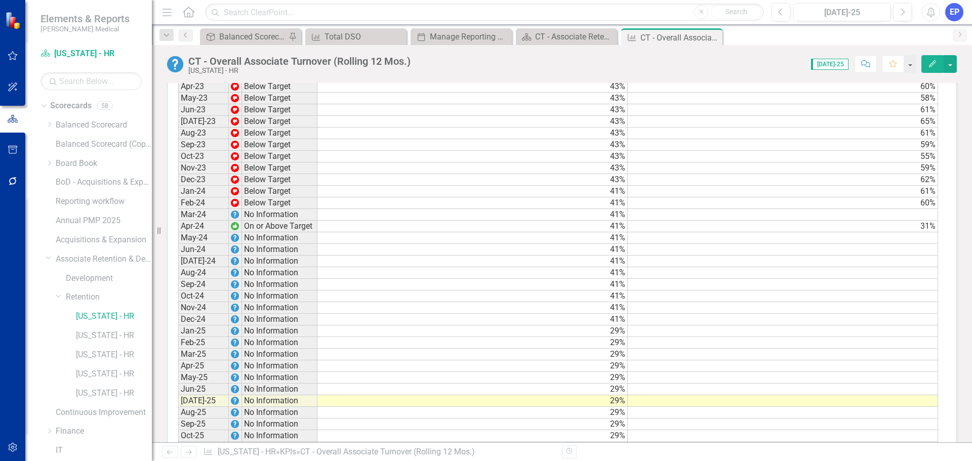
scroll to position [1254, 0]
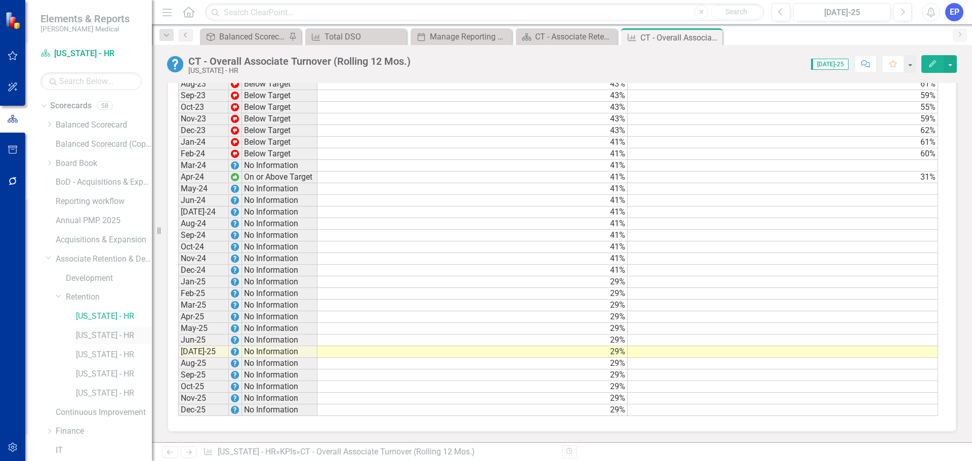
click at [84, 338] on link "[US_STATE] - HR" at bounding box center [114, 336] width 76 height 12
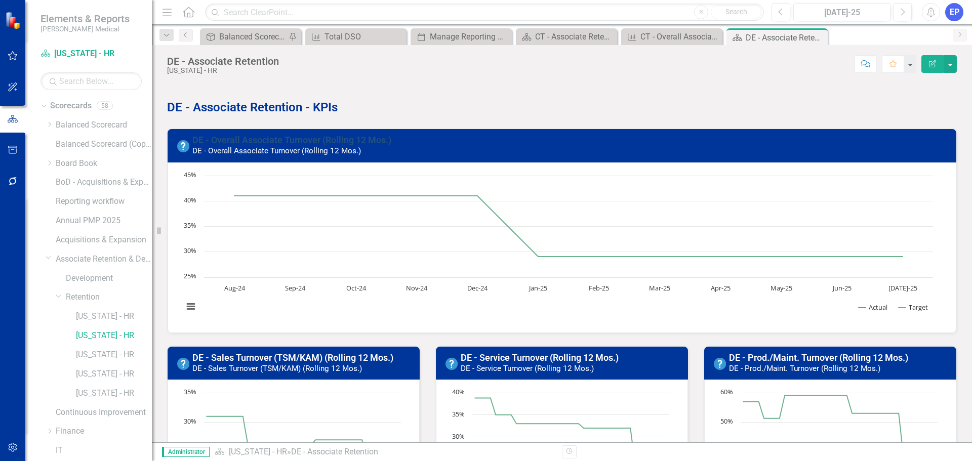
click at [365, 136] on link "DE - Overall Associate Turnover (Rolling 12 Mos.)" at bounding box center [291, 140] width 199 height 11
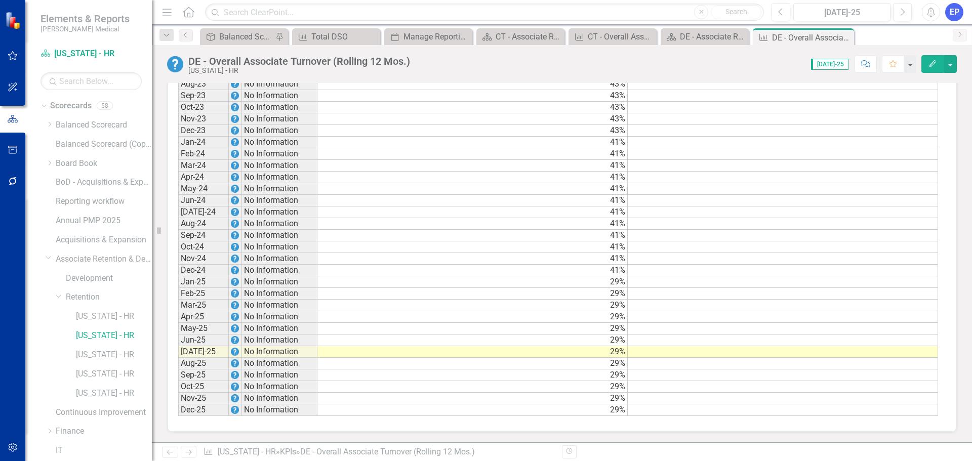
scroll to position [1254, 0]
click at [114, 352] on link "[US_STATE] - HR" at bounding box center [114, 355] width 76 height 12
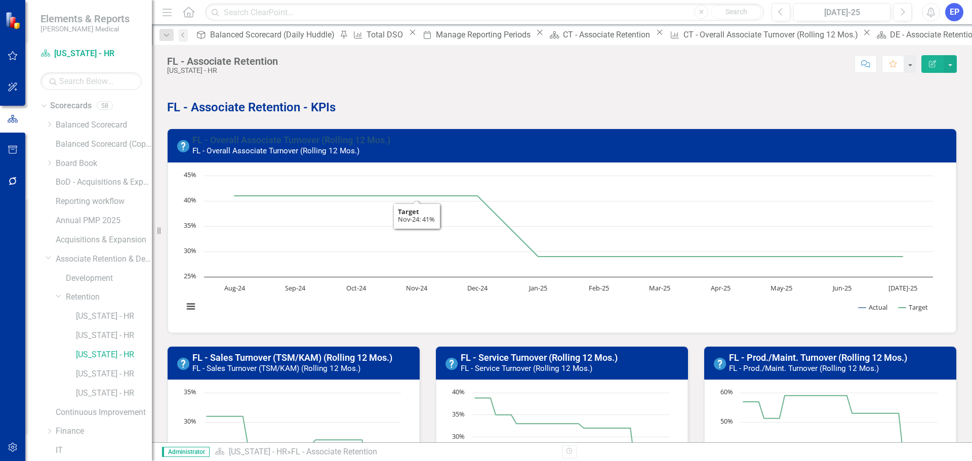
click at [366, 142] on link "FL - Overall Associate Turnover (Rolling 12 Mos.)" at bounding box center [291, 140] width 198 height 11
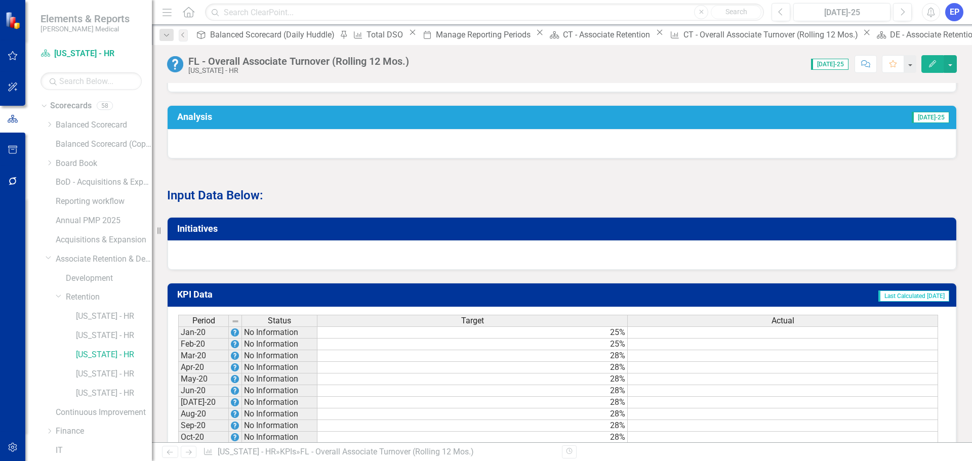
scroll to position [506, 0]
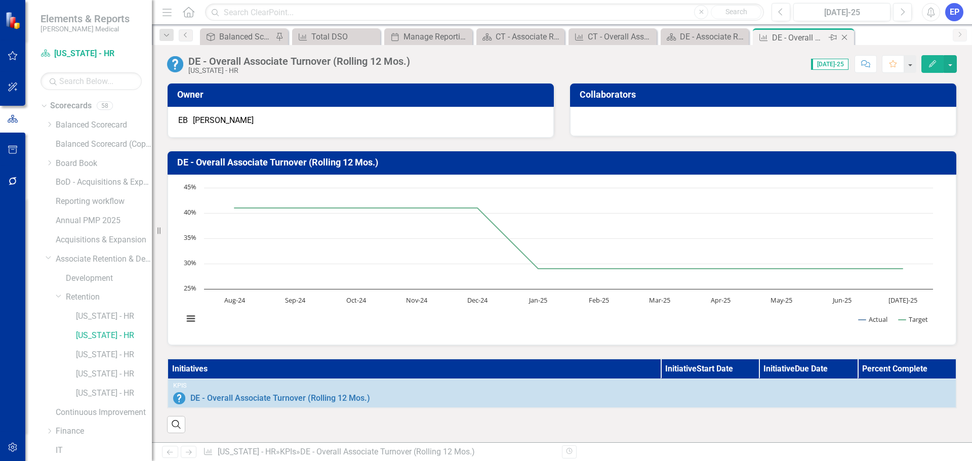
click at [847, 37] on icon "Close" at bounding box center [845, 37] width 10 height 8
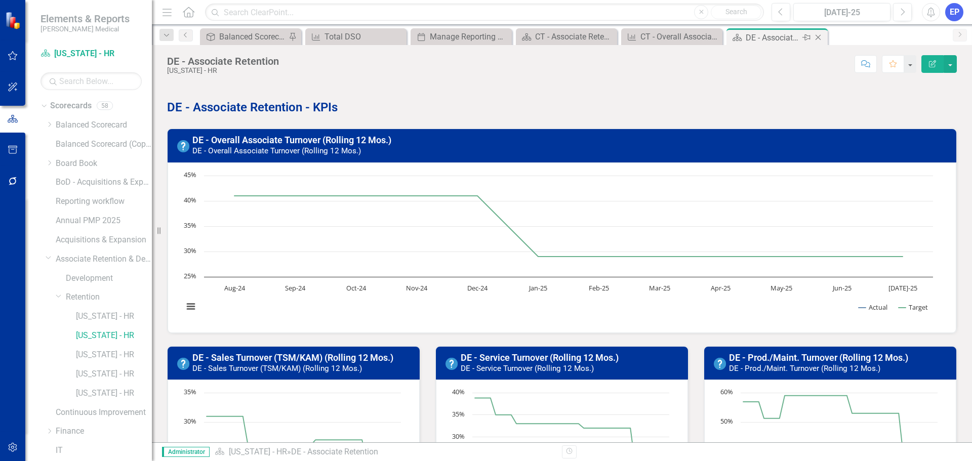
click at [817, 35] on icon "Close" at bounding box center [818, 37] width 10 height 8
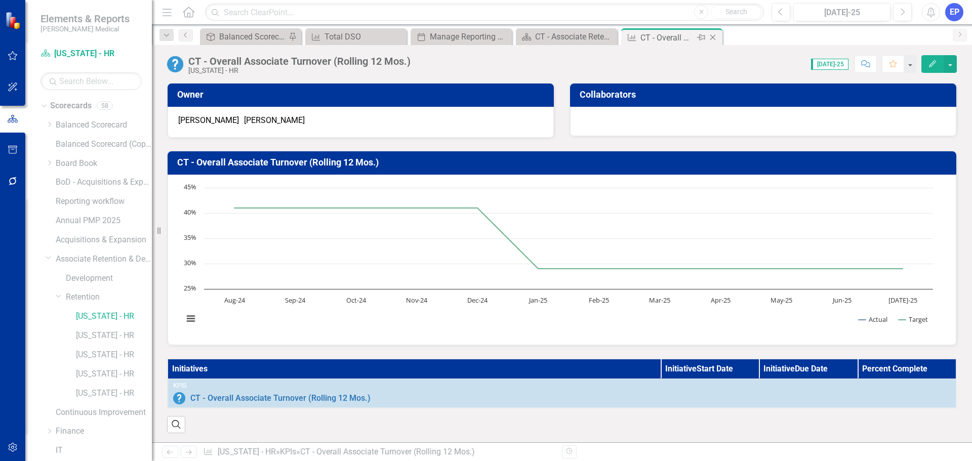
click at [712, 36] on icon "Close" at bounding box center [713, 37] width 10 height 8
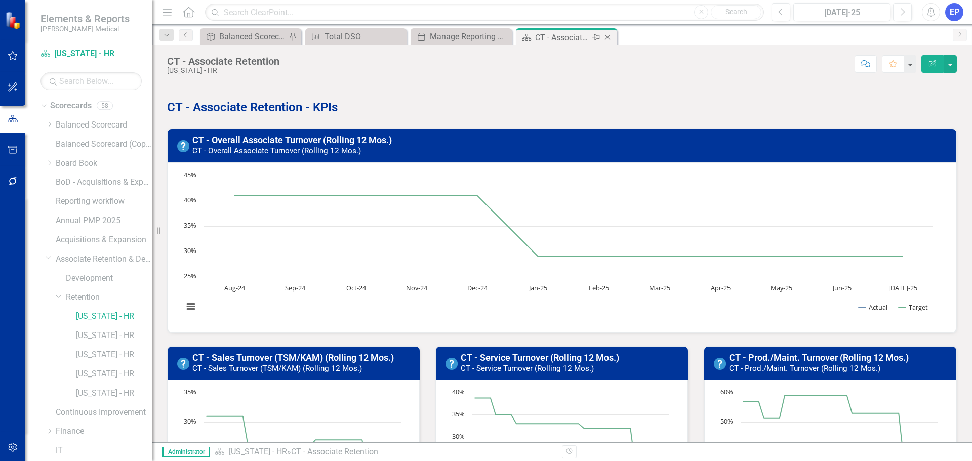
click at [607, 35] on icon "Close" at bounding box center [608, 37] width 10 height 8
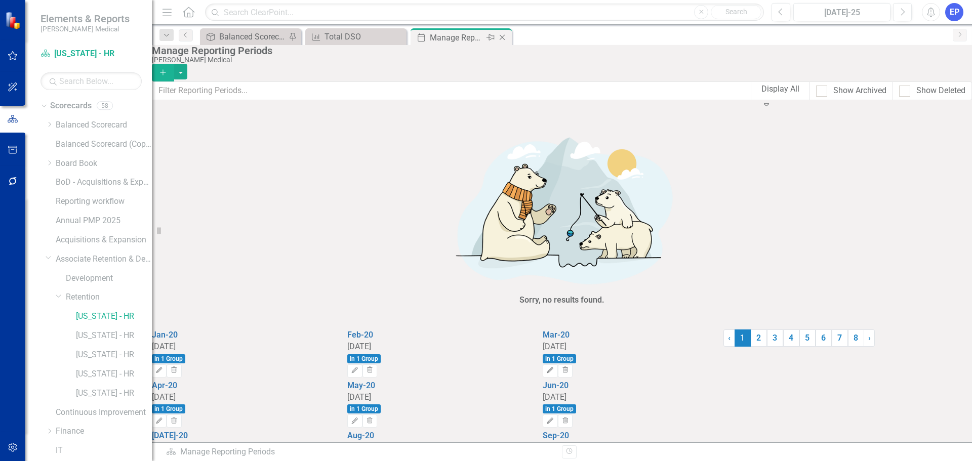
click at [504, 36] on icon "Close" at bounding box center [502, 37] width 10 height 8
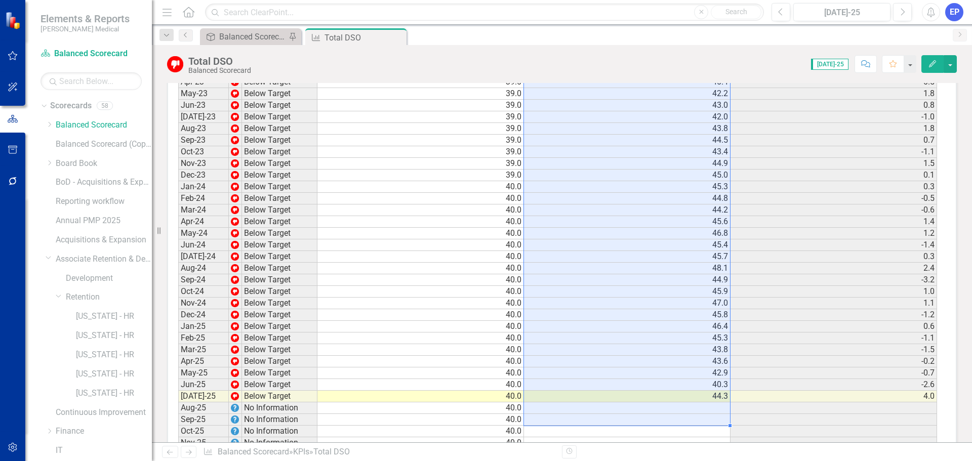
scroll to position [1772, 0]
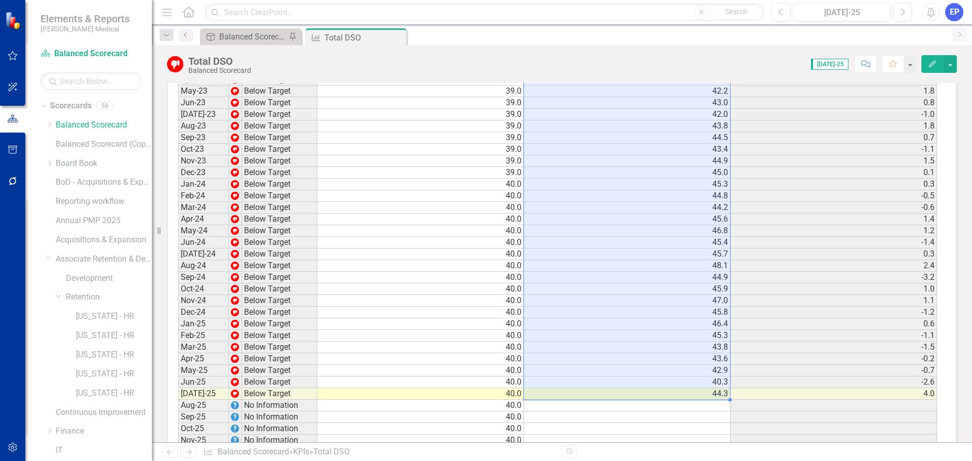
drag, startPoint x: 571, startPoint y: 134, endPoint x: 641, endPoint y: 398, distance: 273.1
click at [641, 398] on tbody "Jan-20 No Information 46.7 Feb-20 No Information 46.1 -0.6 Mar-20 No Informatio…" at bounding box center [557, 38] width 759 height 839
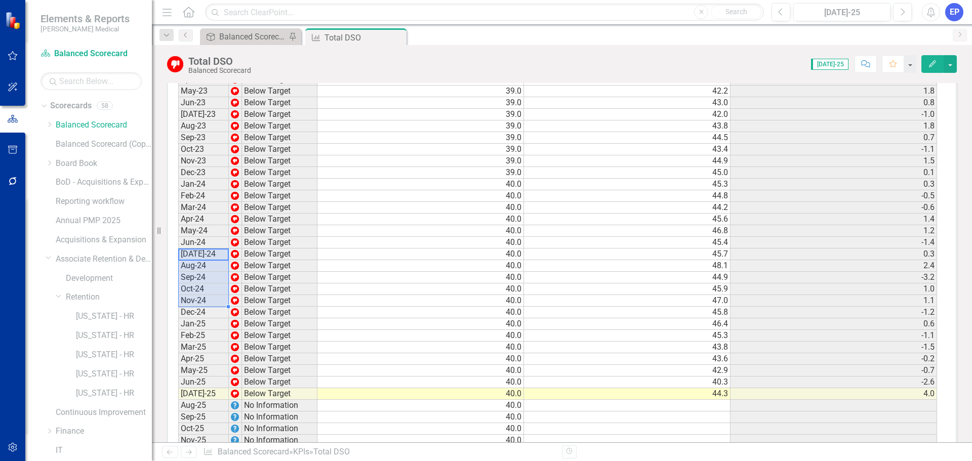
drag, startPoint x: 202, startPoint y: 255, endPoint x: 197, endPoint y: 304, distance: 48.8
click at [197, 304] on tbody "Jan-20 No Information Feb-20 No Information Mar-20 No Information Apr-20 No Inf…" at bounding box center [247, 38] width 139 height 839
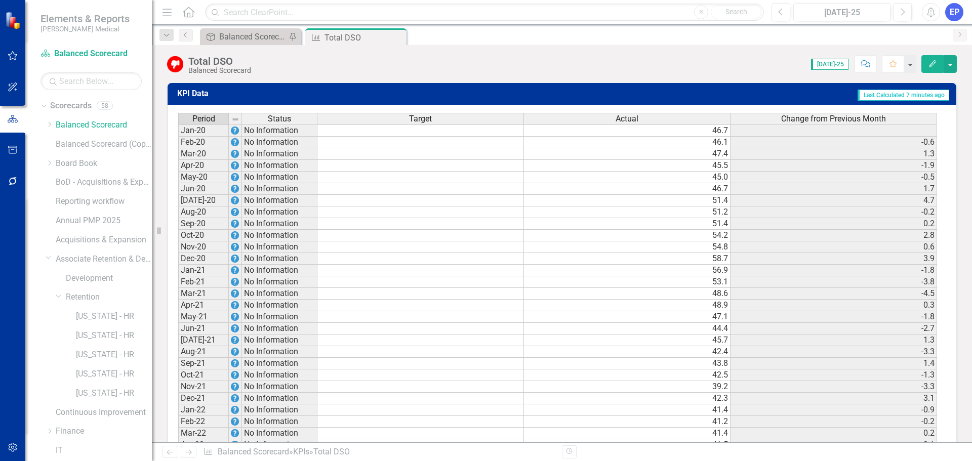
scroll to position [1266, 0]
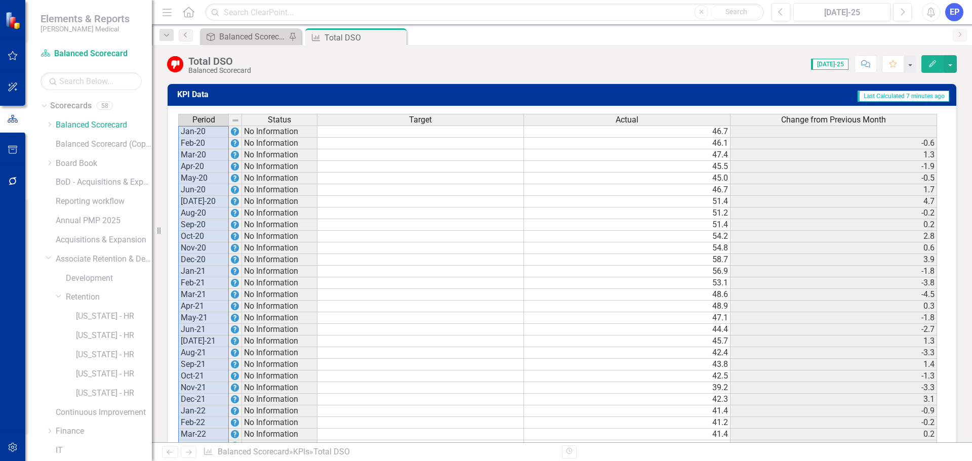
drag, startPoint x: 204, startPoint y: 394, endPoint x: 195, endPoint y: 138, distance: 256.4
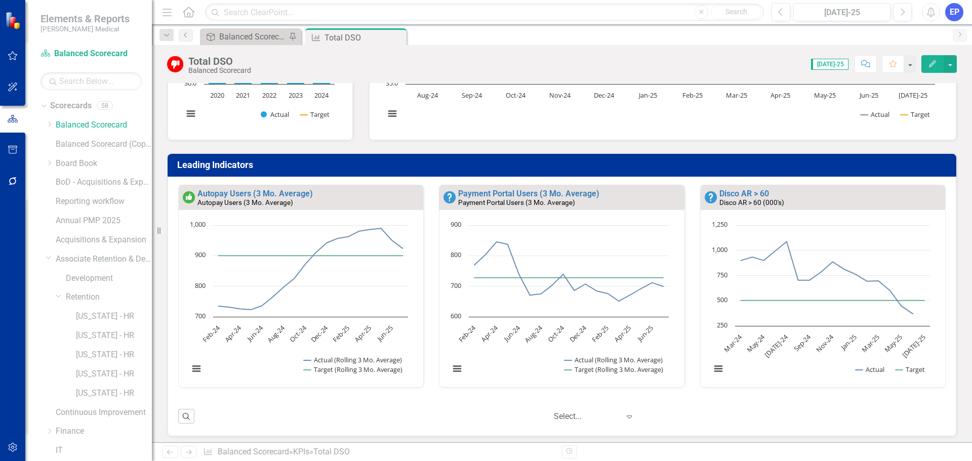
scroll to position [0, 0]
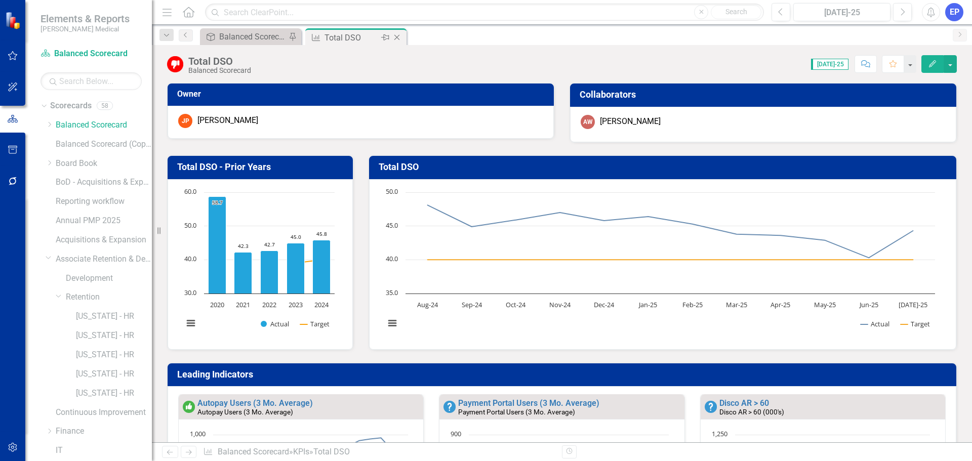
click at [399, 37] on icon "Close" at bounding box center [397, 37] width 10 height 8
